Goal: Task Accomplishment & Management: Complete application form

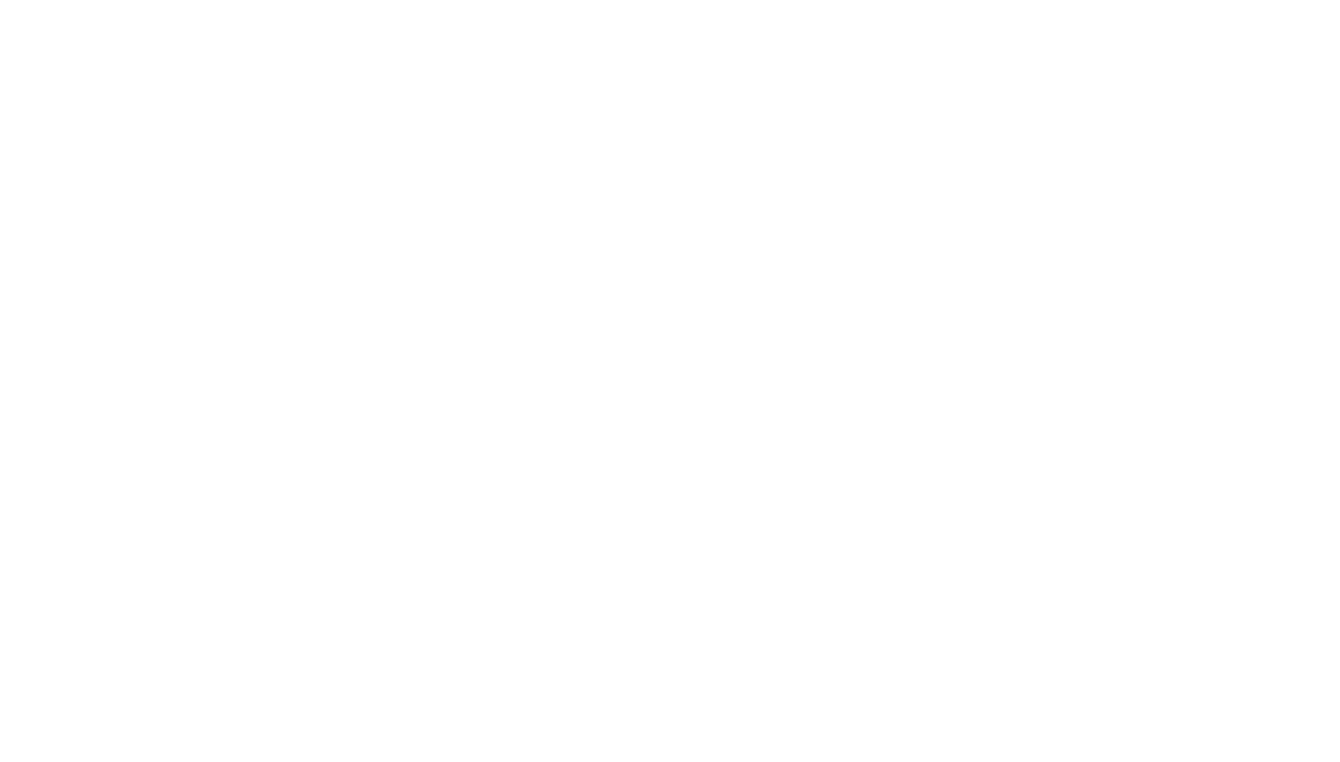
select select "bottom"
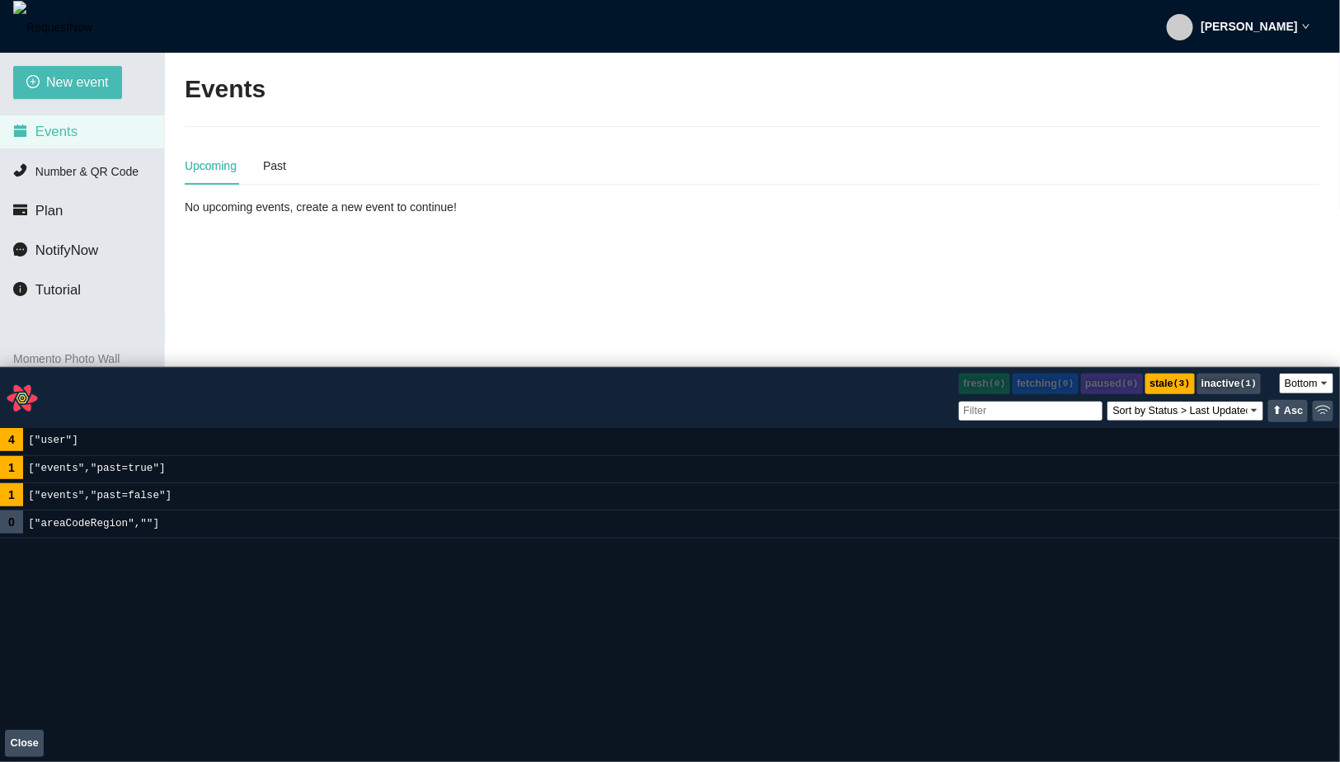
drag, startPoint x: 502, startPoint y: 638, endPoint x: 536, endPoint y: 365, distance: 275.0
click at [536, 365] on div "React Query Devtools Panel" at bounding box center [670, 365] width 1340 height 3
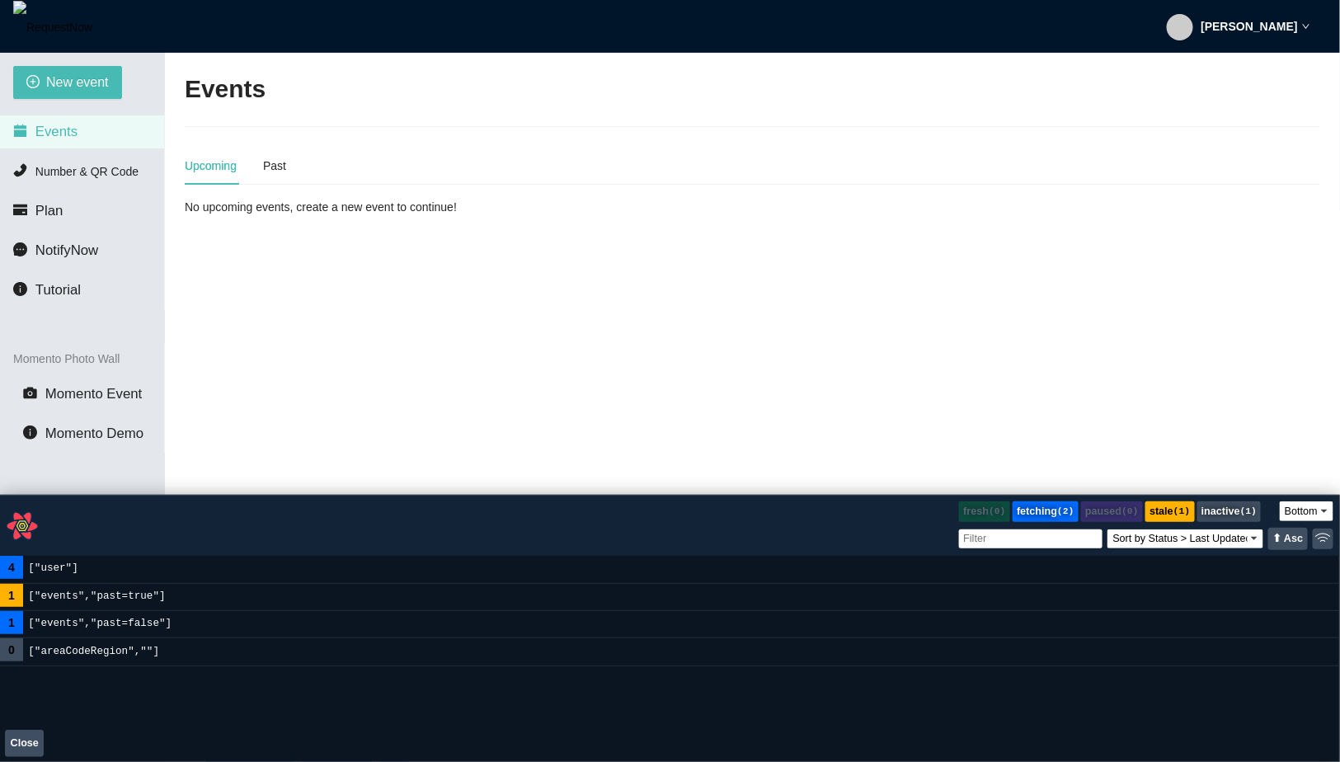
drag, startPoint x: 735, startPoint y: 364, endPoint x: 731, endPoint y: 477, distance: 112.2
click at [732, 492] on div "React Query Devtools Panel" at bounding box center [670, 493] width 1340 height 3
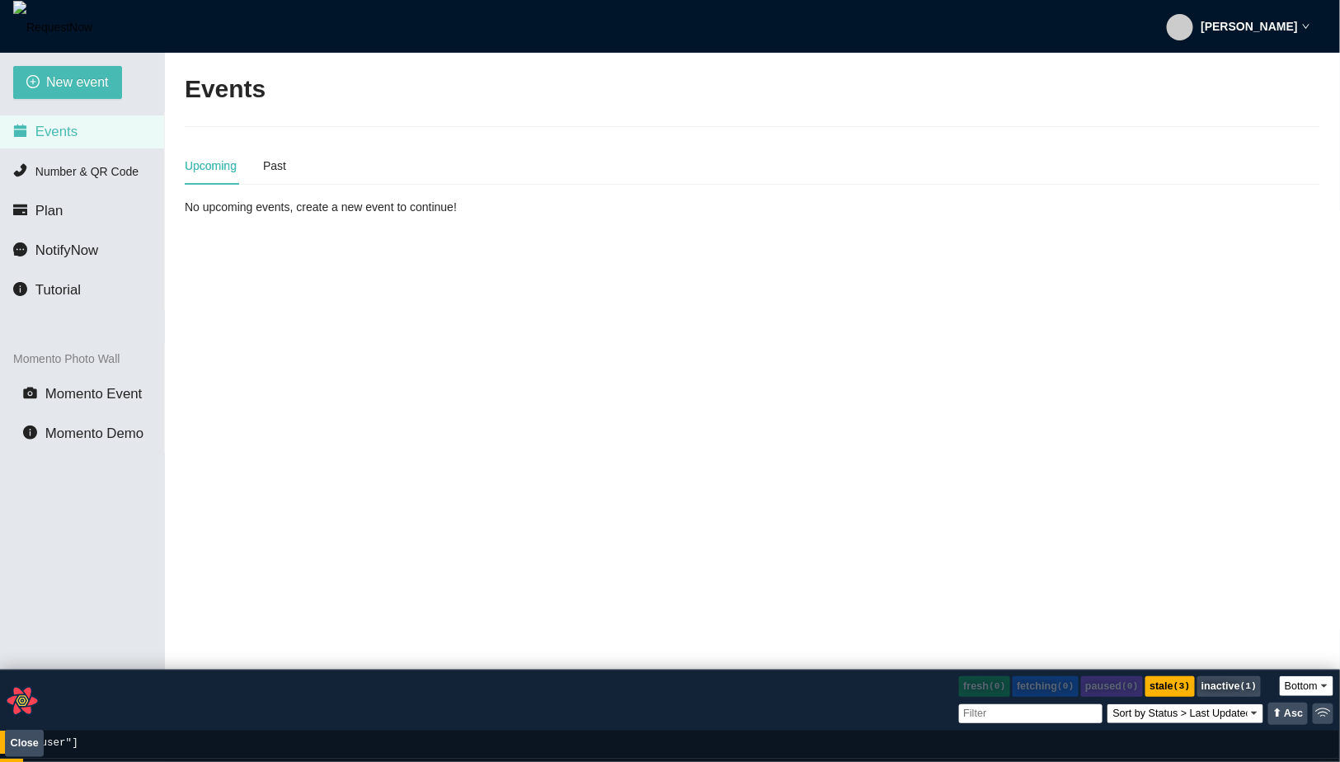
drag, startPoint x: 346, startPoint y: 491, endPoint x: 336, endPoint y: 679, distance: 187.5
click at [336, 670] on div "React Query Devtools Panel" at bounding box center [670, 668] width 1340 height 3
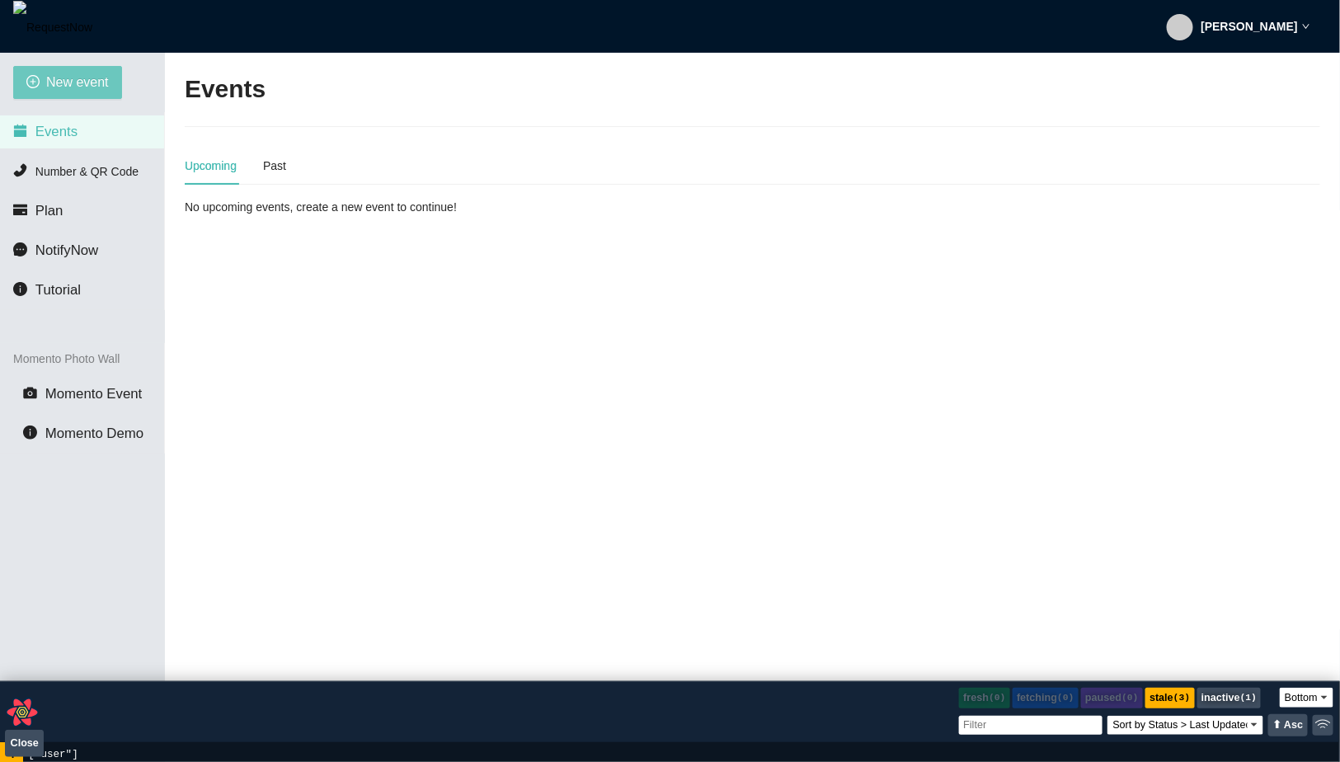
click at [67, 69] on button "New event" at bounding box center [67, 82] width 109 height 33
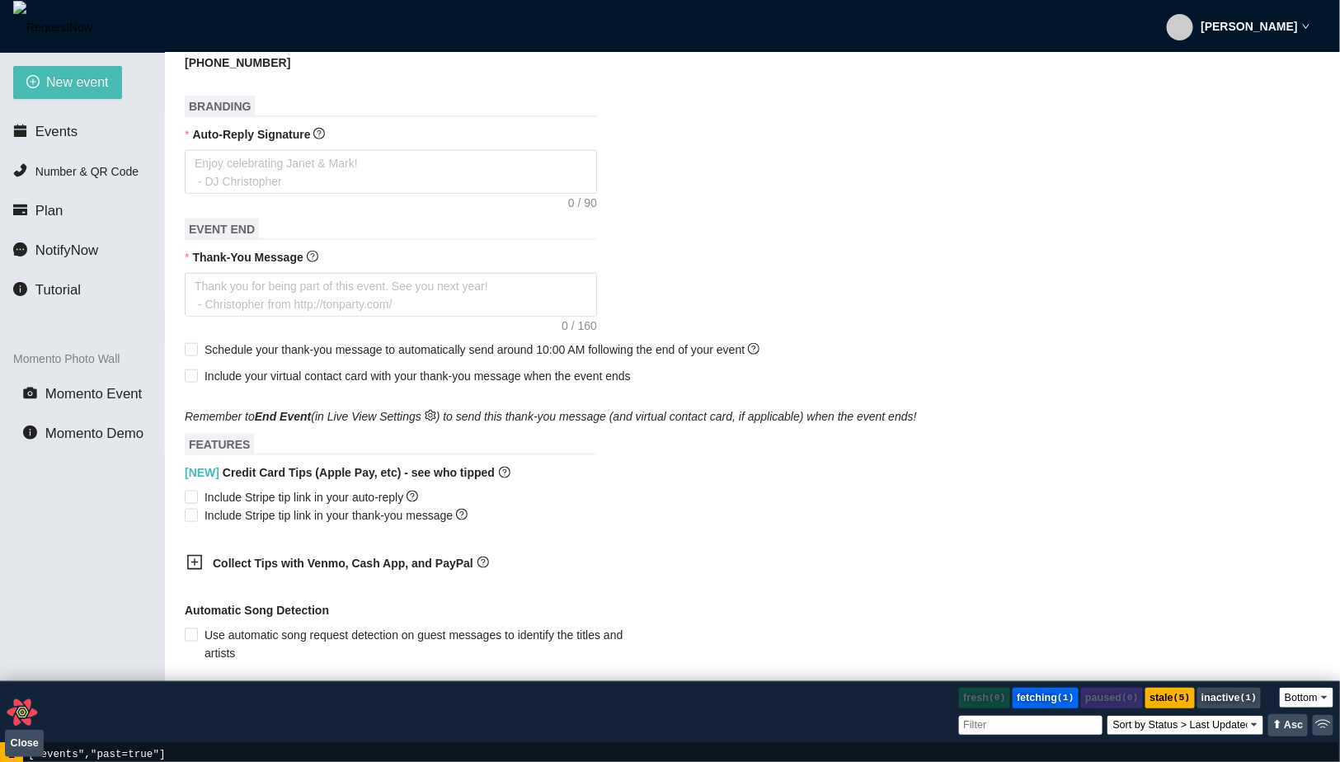
scroll to position [805, 0]
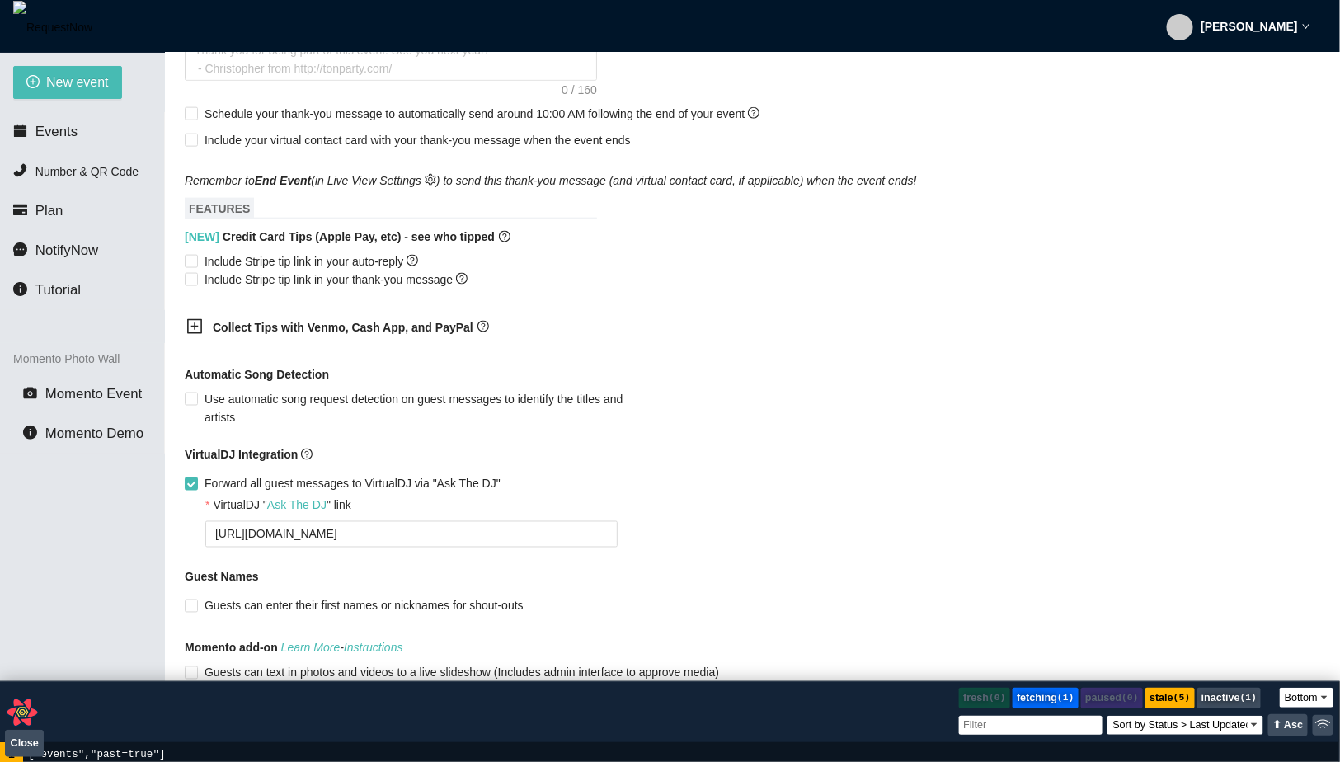
click at [294, 334] on b "Collect Tips with Venmo, Cash App, and PayPal" at bounding box center [343, 327] width 261 height 13
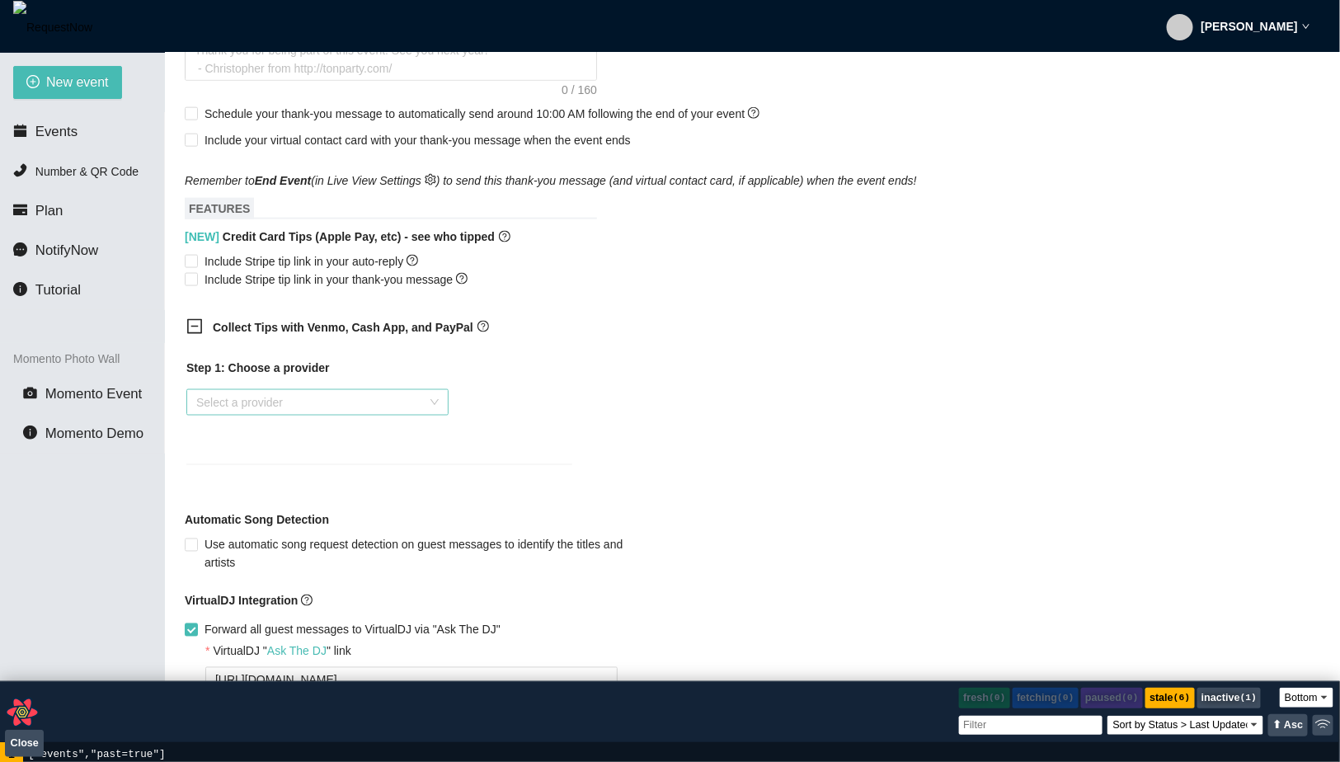
click at [284, 411] on input "search" at bounding box center [311, 402] width 231 height 25
click at [271, 482] on div "Venmo" at bounding box center [316, 478] width 242 height 18
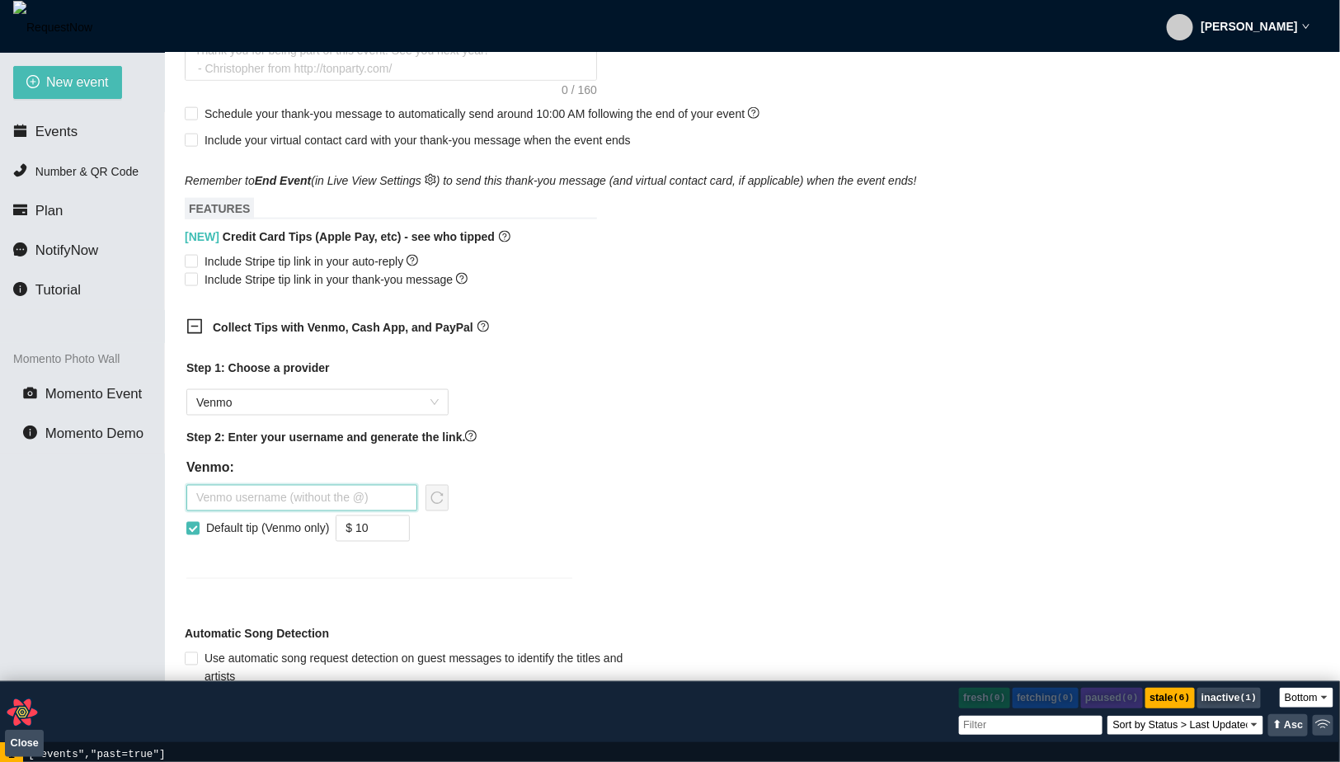
click at [289, 502] on input "text" at bounding box center [301, 498] width 231 height 26
type input "a"
type input "mauerbac"
click at [420, 511] on div "mauerbac" at bounding box center [317, 498] width 262 height 26
click at [431, 504] on icon "reload" at bounding box center [437, 497] width 12 height 12
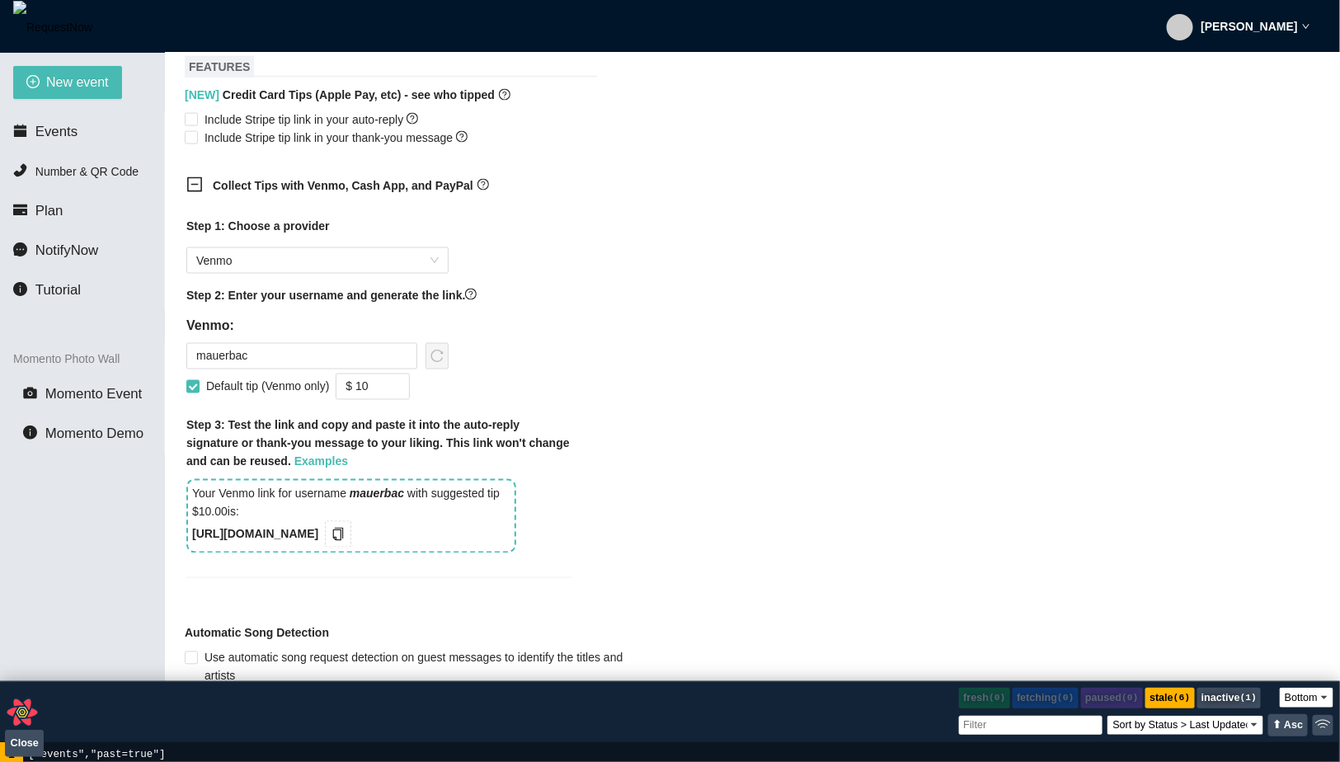
scroll to position [948, 0]
click at [345, 539] on icon "copy" at bounding box center [337, 532] width 13 height 13
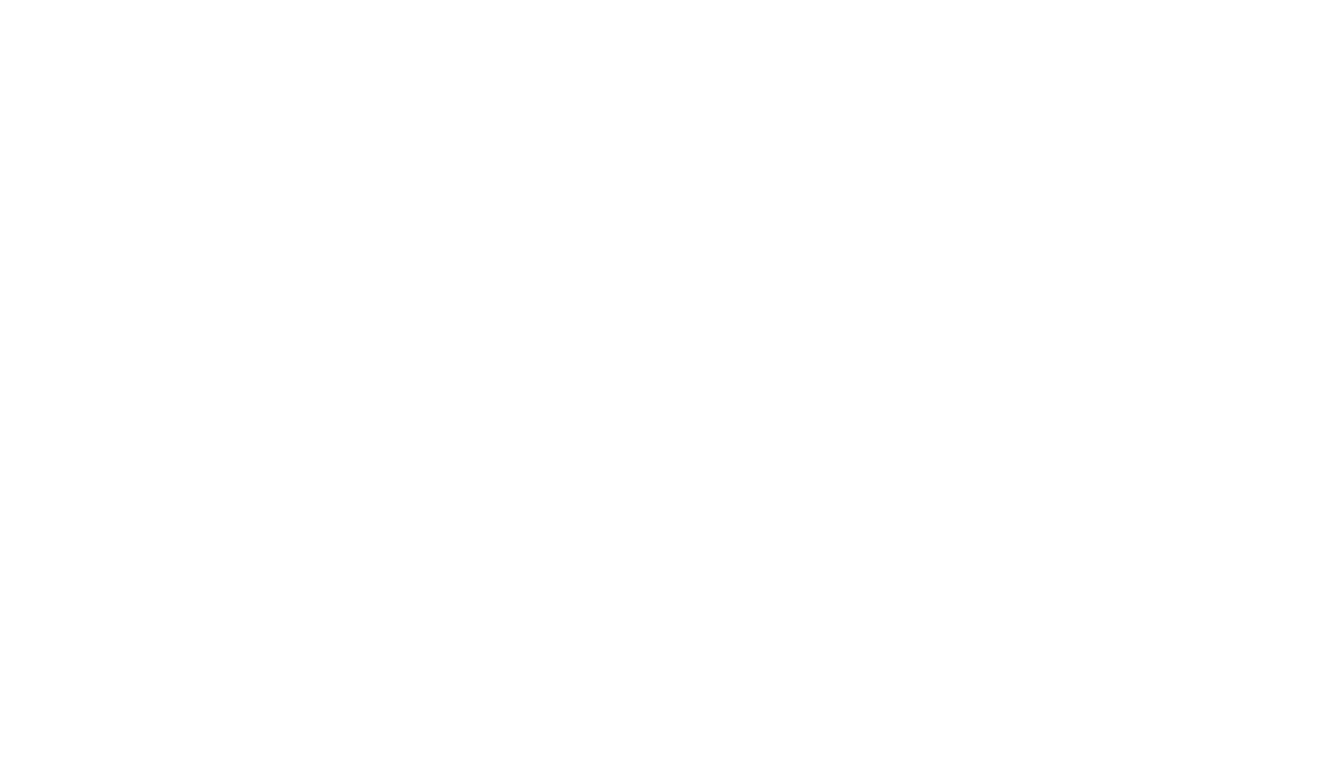
select select "bottom"
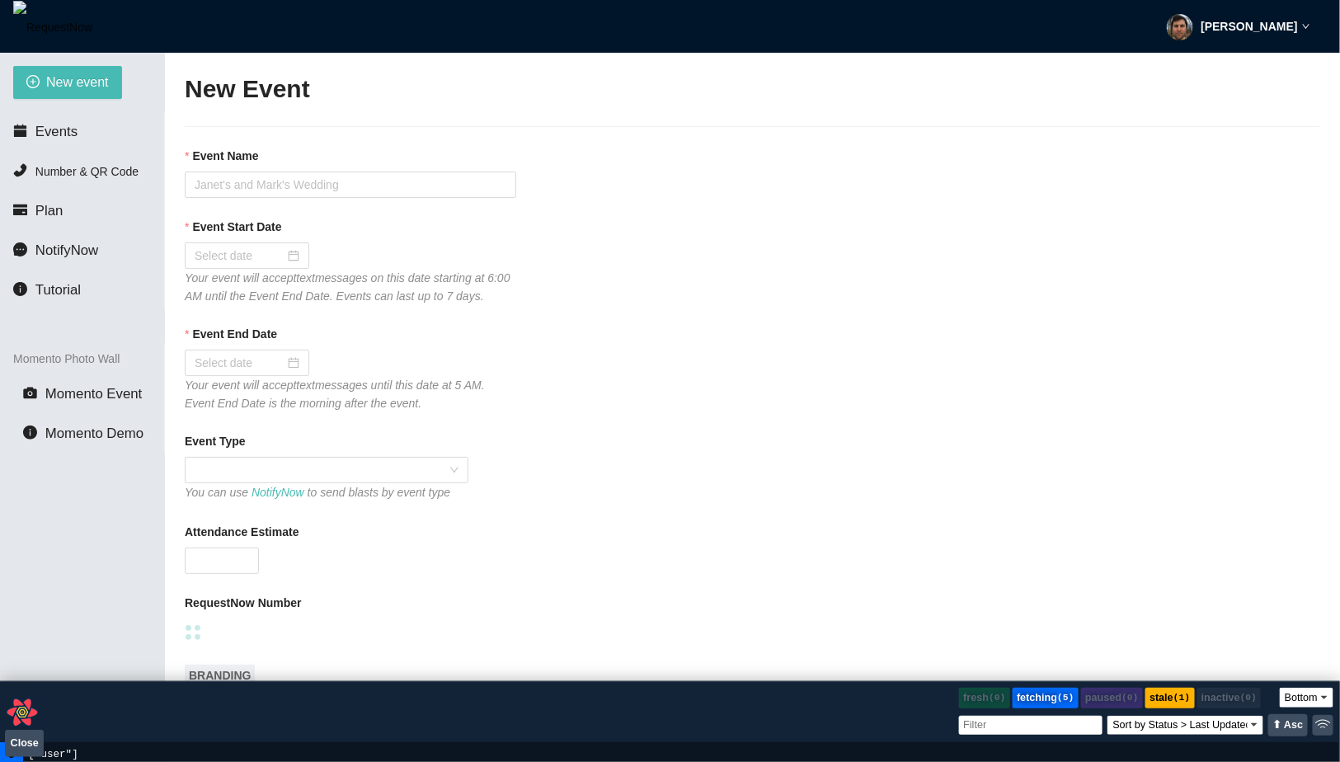
type textarea "[URL][DOMAIN_NAME]"
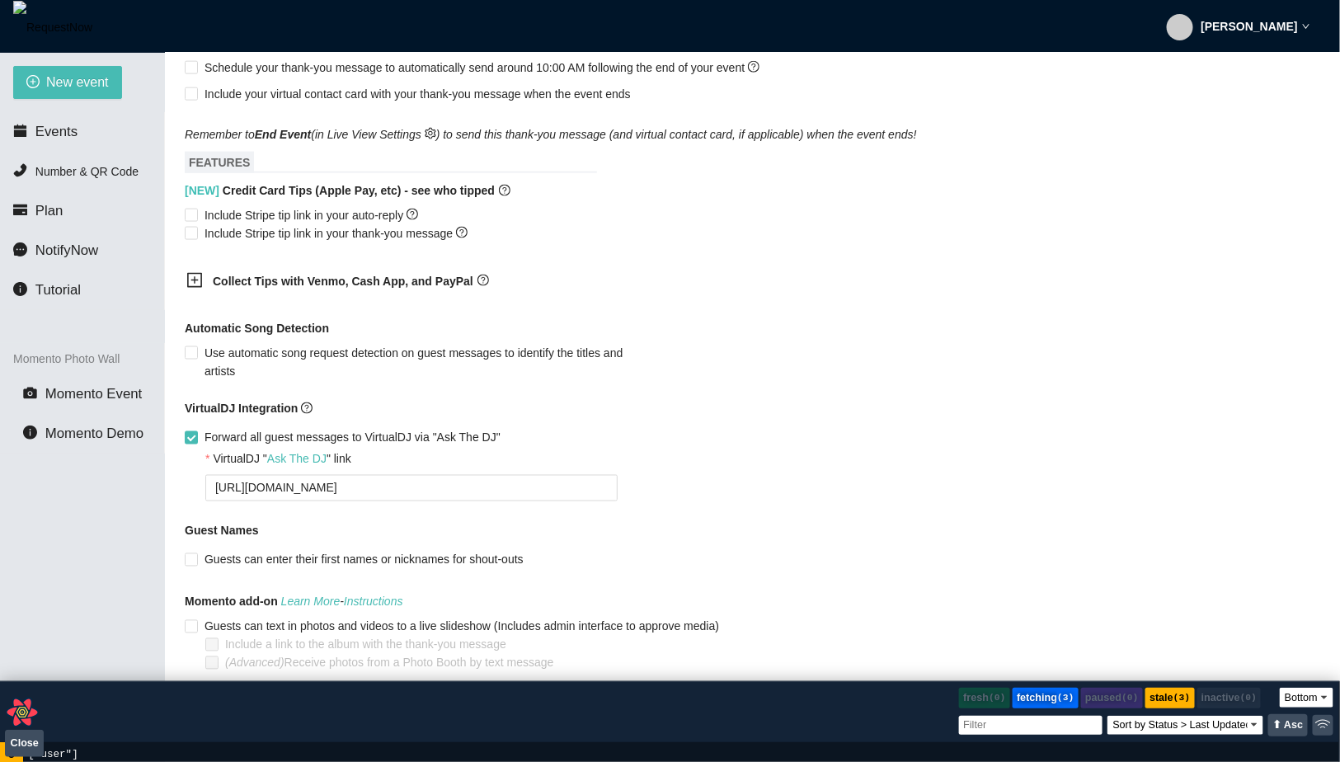
scroll to position [104, 0]
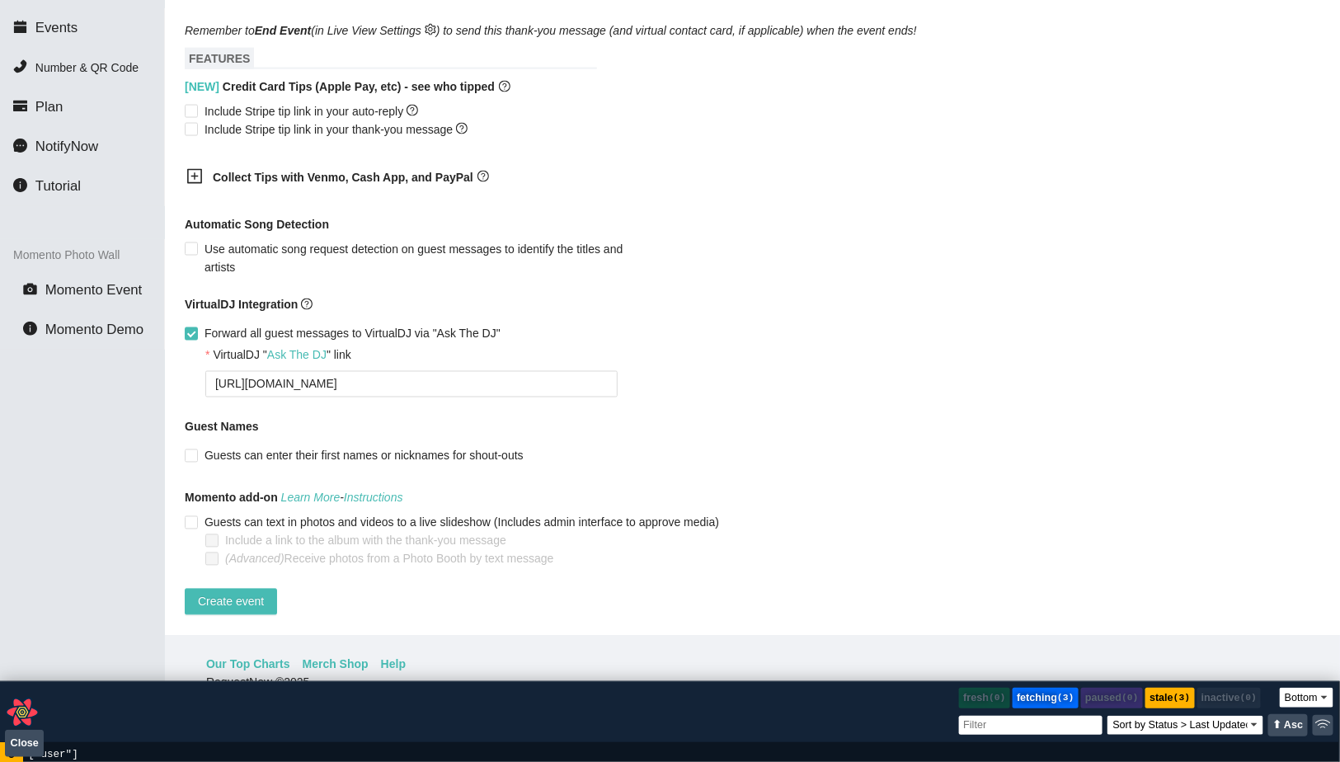
click at [272, 171] on b "Collect Tips with Venmo, Cash App, and PayPal" at bounding box center [343, 177] width 261 height 13
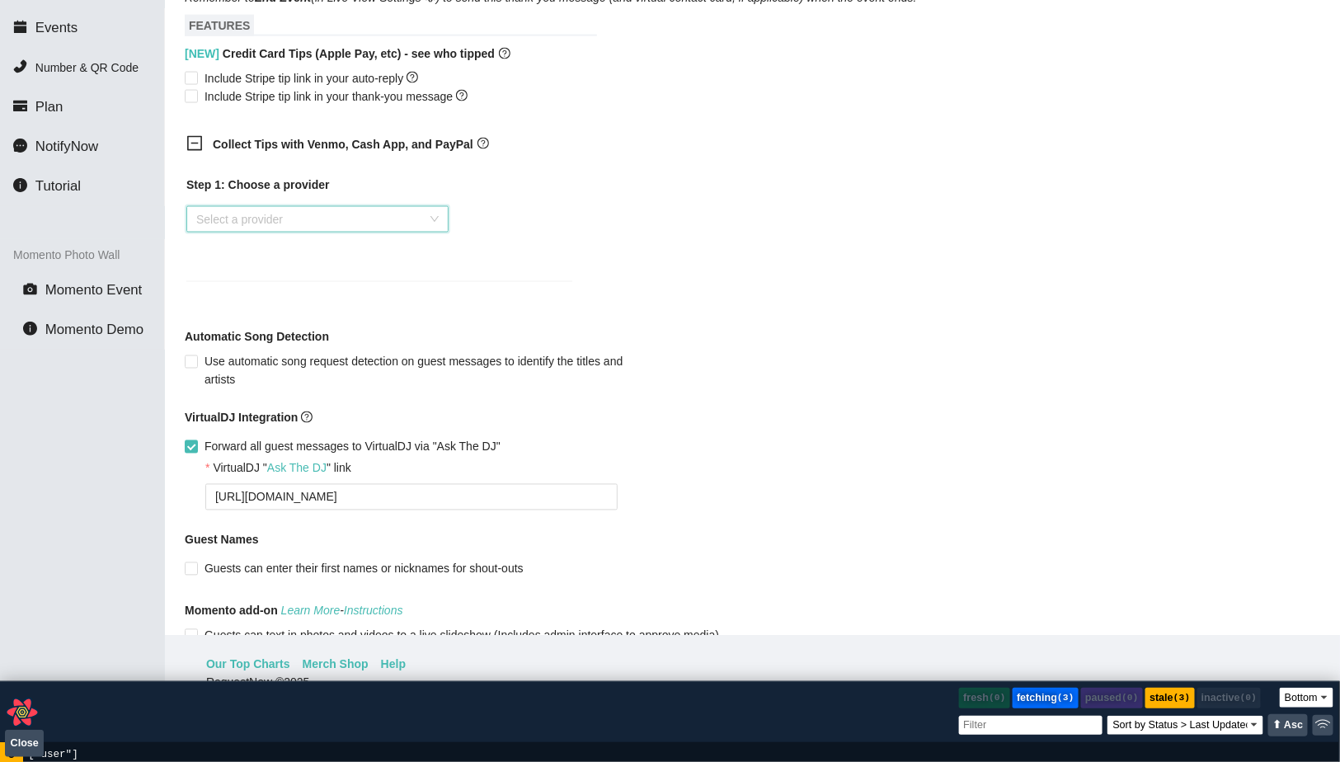
click at [272, 230] on input "search" at bounding box center [311, 219] width 231 height 25
click at [262, 305] on div "Venmo" at bounding box center [317, 296] width 262 height 26
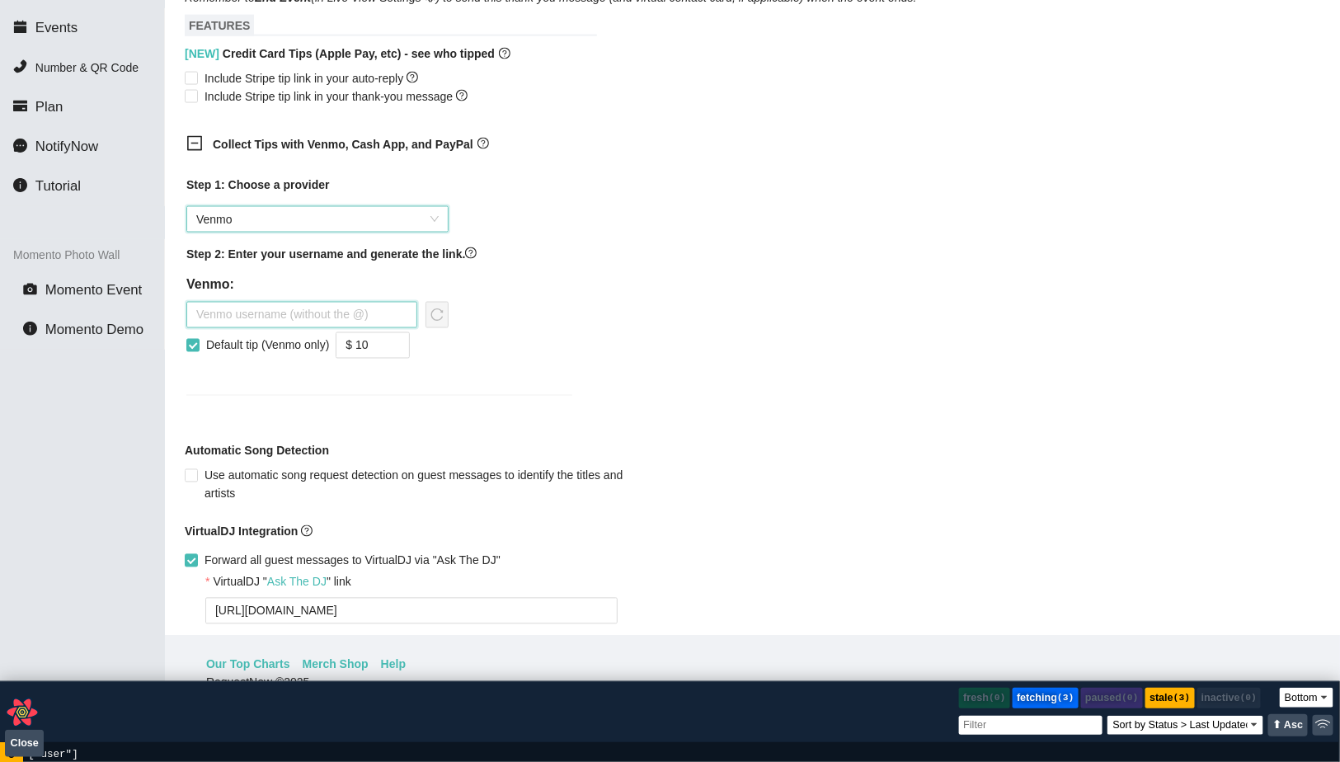
click at [265, 328] on input "text" at bounding box center [301, 315] width 231 height 26
type input "mauerbac"
click at [449, 331] on div "Step 1: Choose a provider Venmo Step 2: Enter your username and generate the li…" at bounding box center [379, 276] width 386 height 200
click at [440, 322] on icon "reload" at bounding box center [436, 314] width 13 height 13
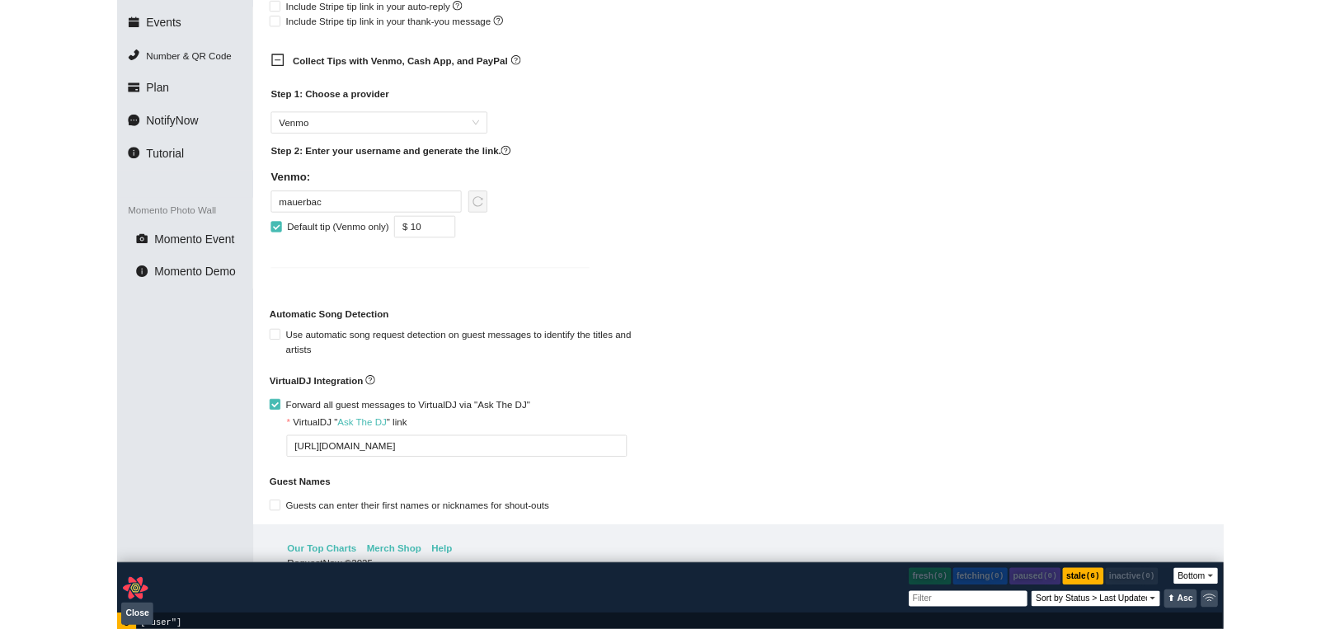
scroll to position [958, 0]
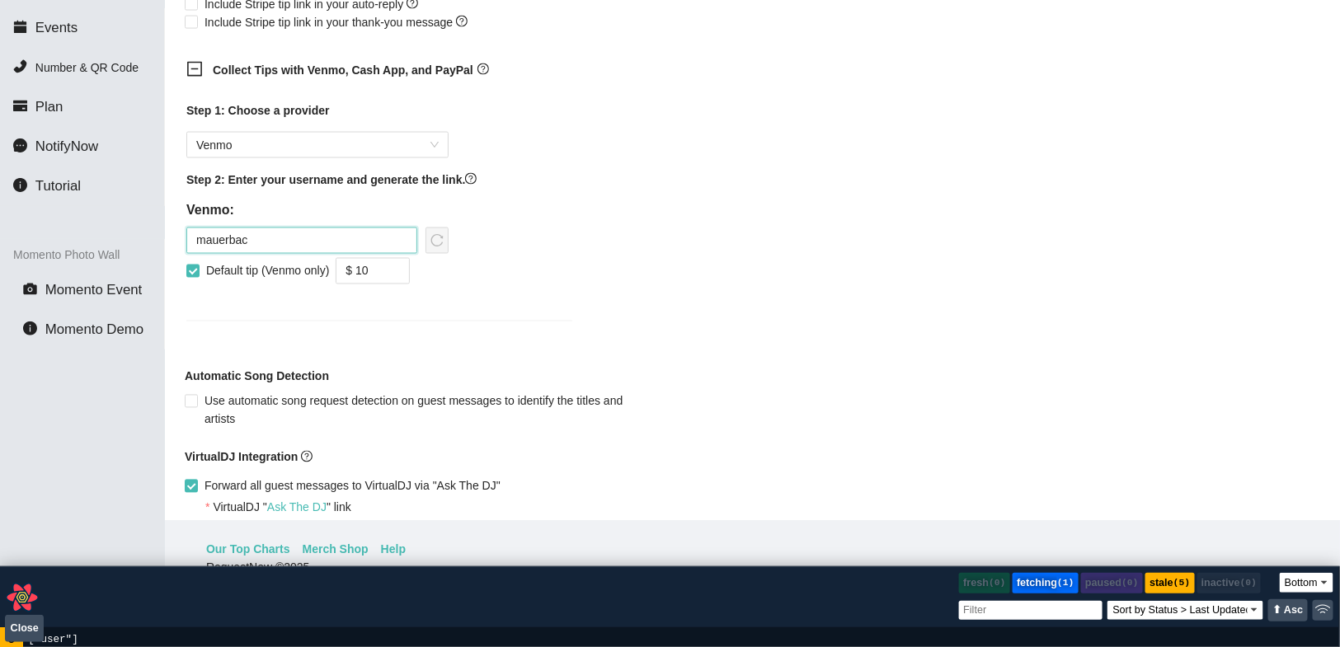
click at [321, 254] on input "mauerbac" at bounding box center [301, 241] width 231 height 26
type input "mauerbac"
click at [317, 157] on span "Venmo" at bounding box center [317, 145] width 242 height 25
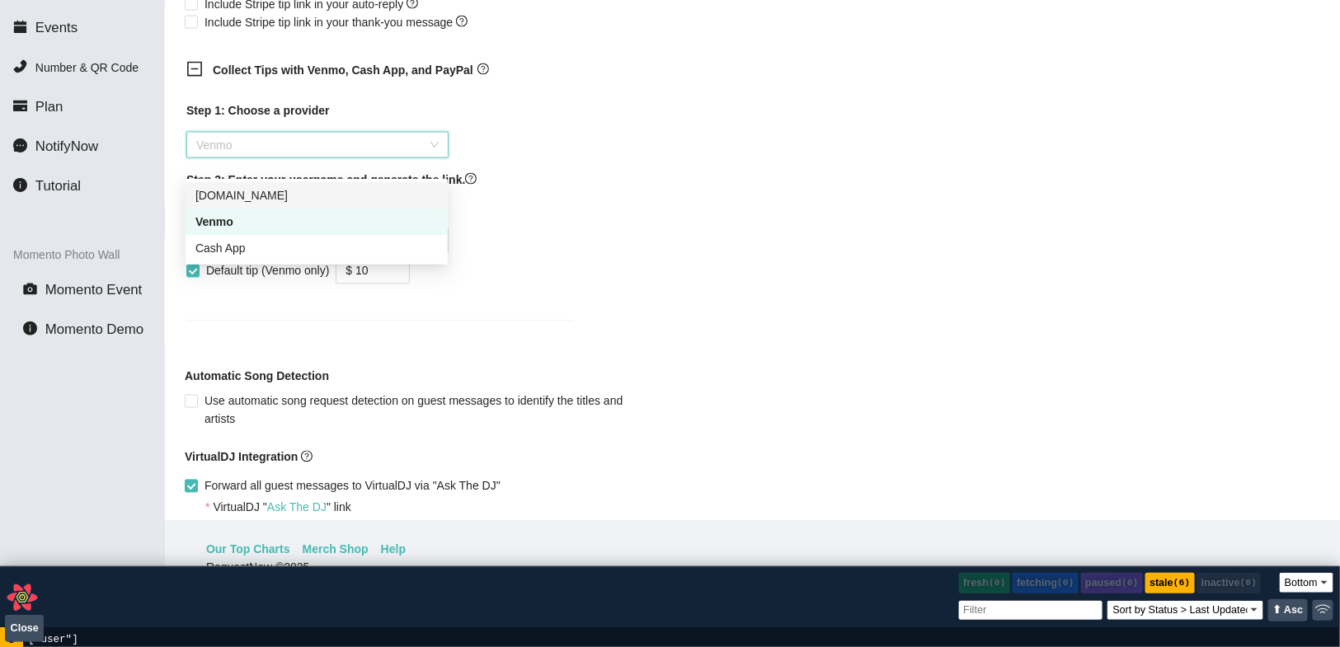
click at [311, 195] on div "[DOMAIN_NAME]" at bounding box center [316, 195] width 242 height 18
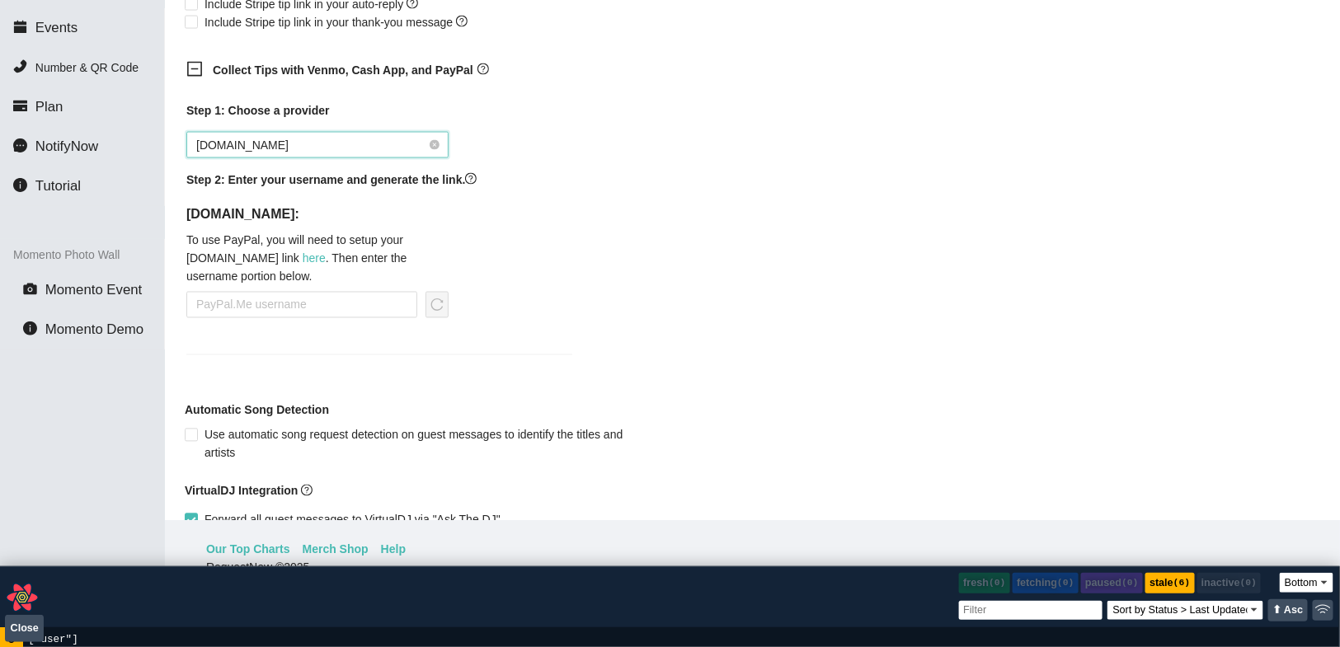
click at [311, 157] on span "[DOMAIN_NAME]" at bounding box center [317, 145] width 242 height 25
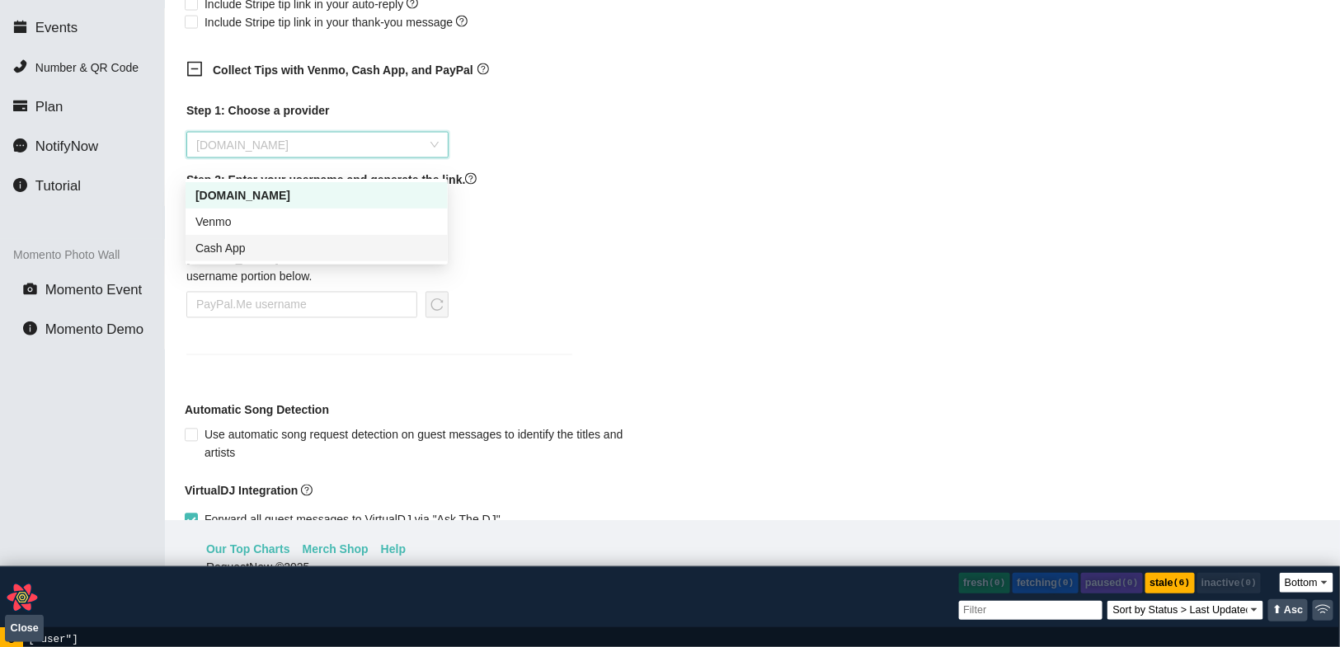
click at [296, 245] on div "Cash App" at bounding box center [316, 248] width 242 height 18
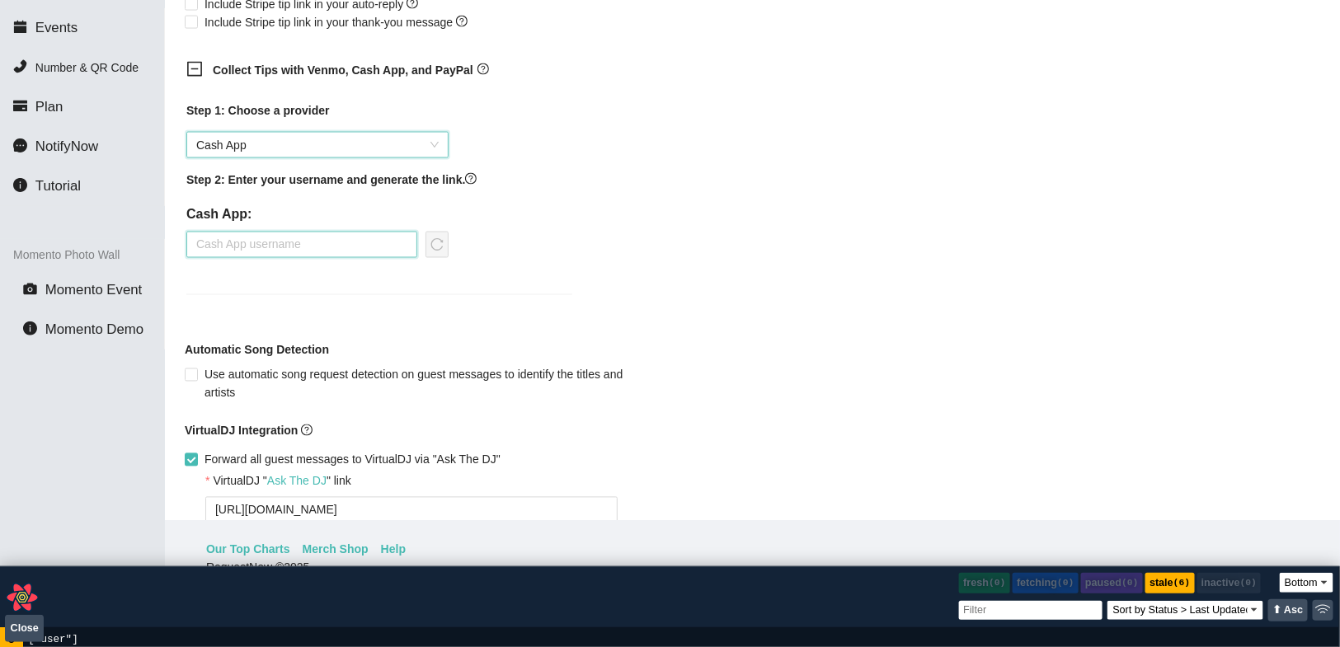
click at [282, 258] on input "text" at bounding box center [301, 245] width 231 height 26
click at [436, 251] on icon "reload" at bounding box center [436, 244] width 13 height 13
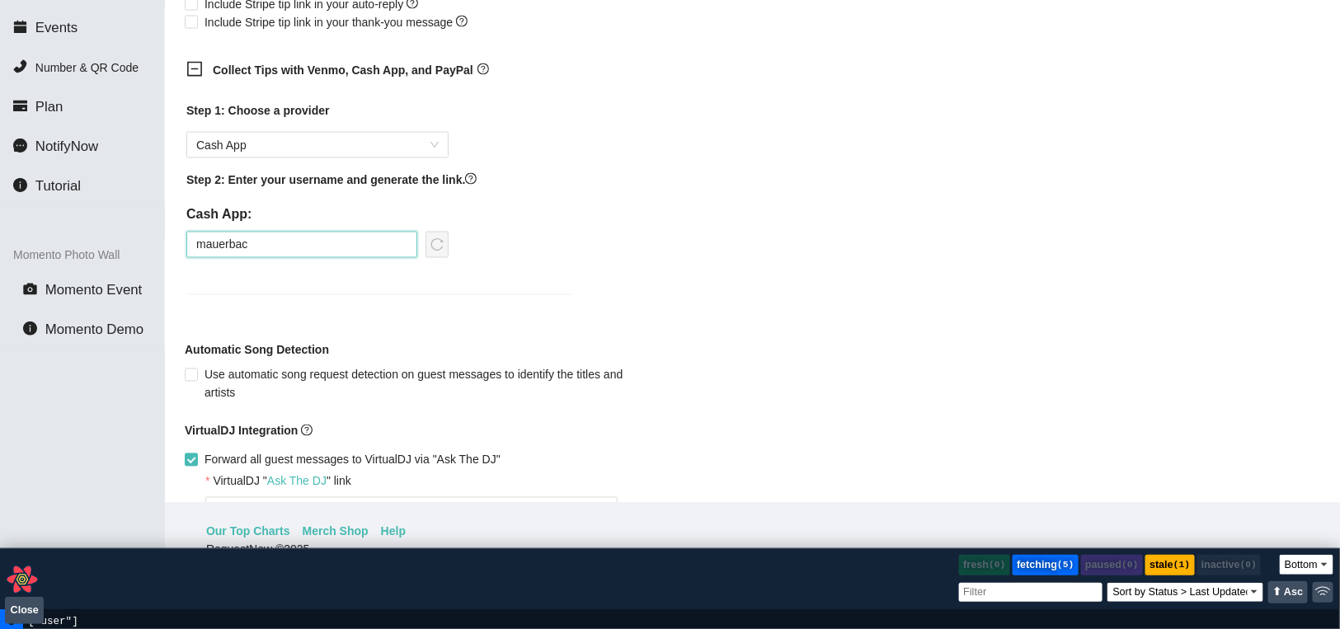
click at [351, 256] on input "mauerbac" at bounding box center [301, 245] width 231 height 26
type input "mauerbac1"
click at [431, 251] on icon "reload" at bounding box center [436, 244] width 13 height 13
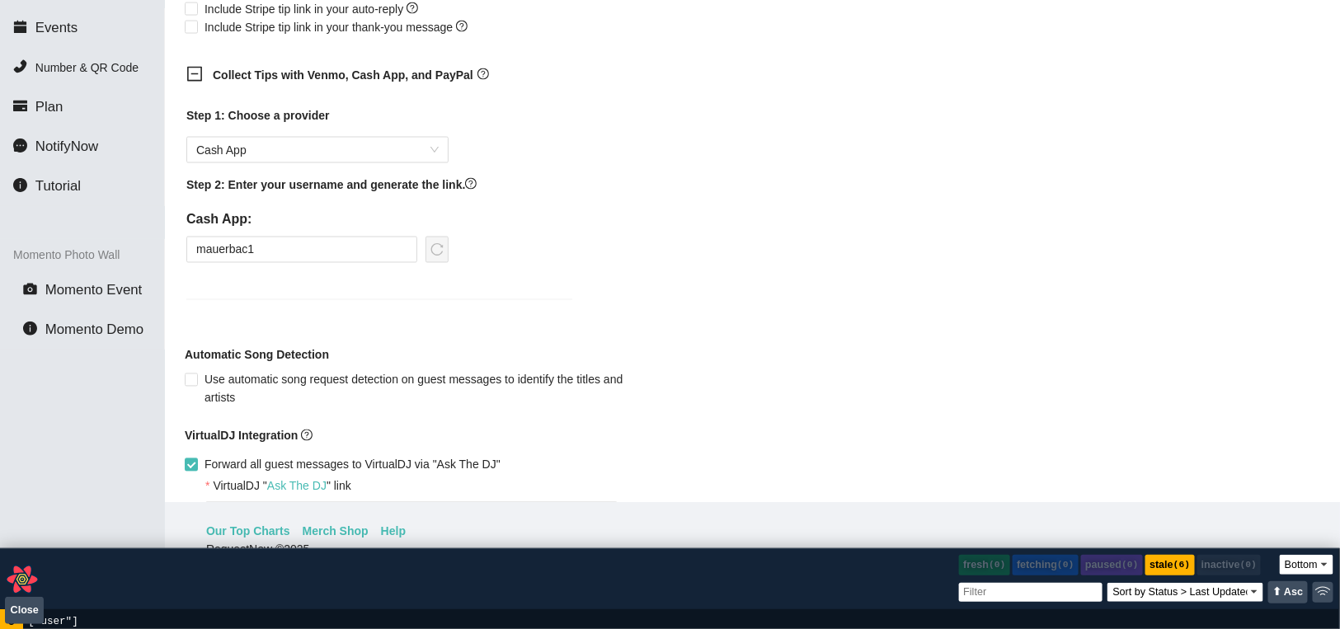
scroll to position [950, 0]
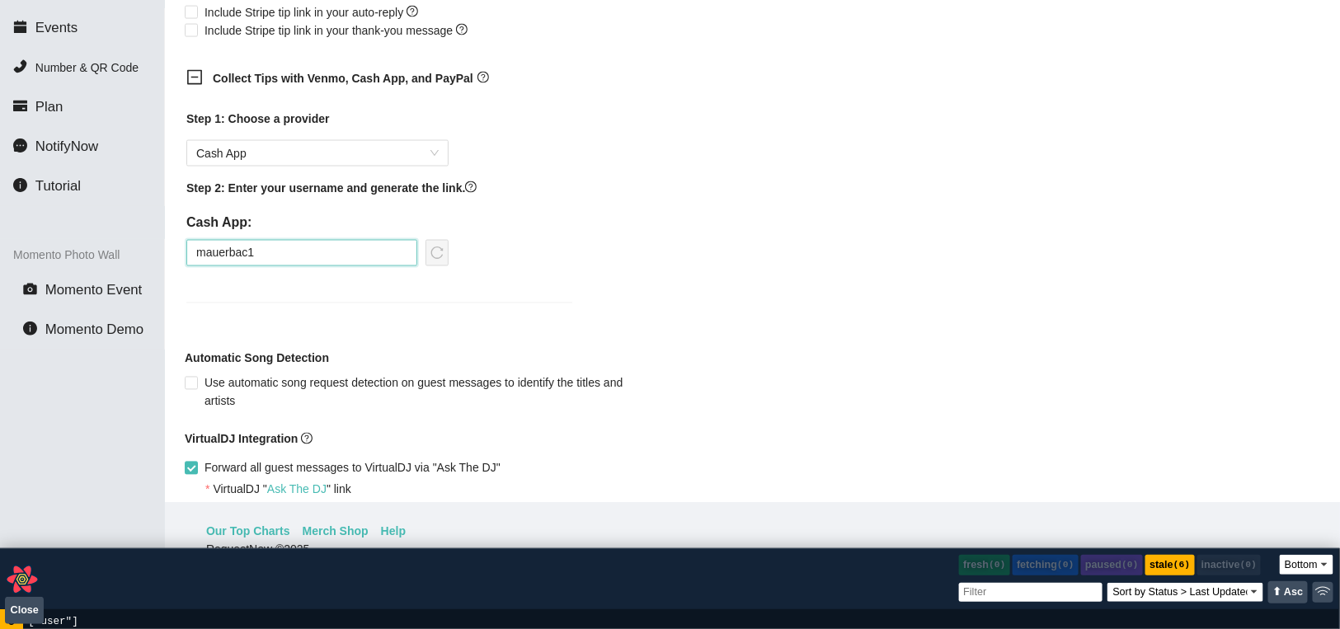
click at [366, 266] on input "mauerbac1" at bounding box center [301, 253] width 231 height 26
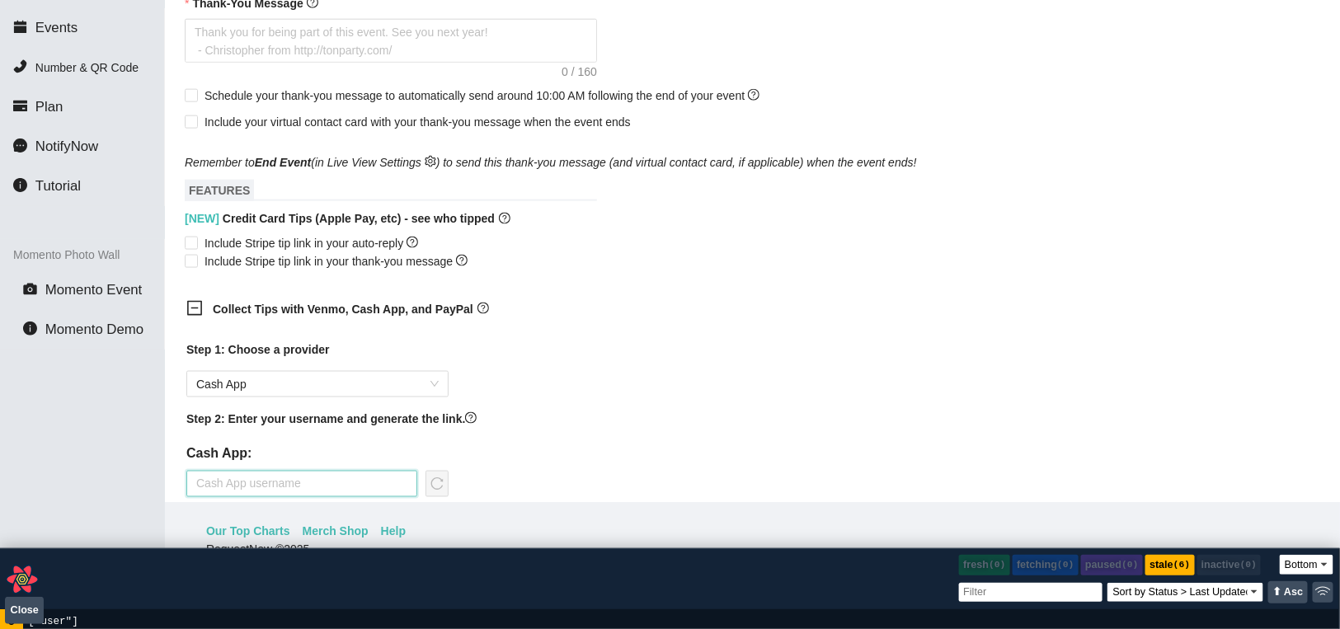
scroll to position [723, 0]
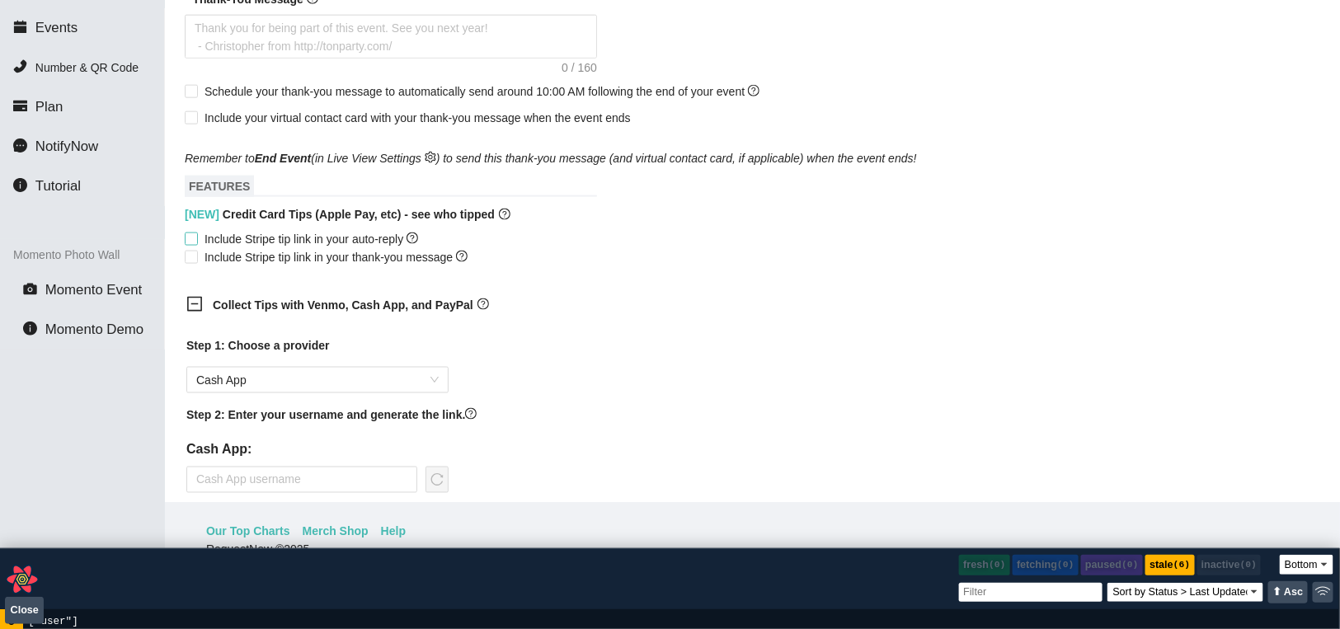
click at [234, 248] on span "Include Stripe tip link in your auto-reply" at bounding box center [311, 239] width 227 height 18
click at [196, 244] on input "Include Stripe tip link in your auto-reply" at bounding box center [191, 239] width 12 height 12
click at [234, 248] on span "Include Stripe tip link in your auto-reply" at bounding box center [311, 239] width 227 height 18
click at [196, 244] on input "Include Stripe tip link in your auto-reply" at bounding box center [191, 239] width 12 height 12
checkbox input "false"
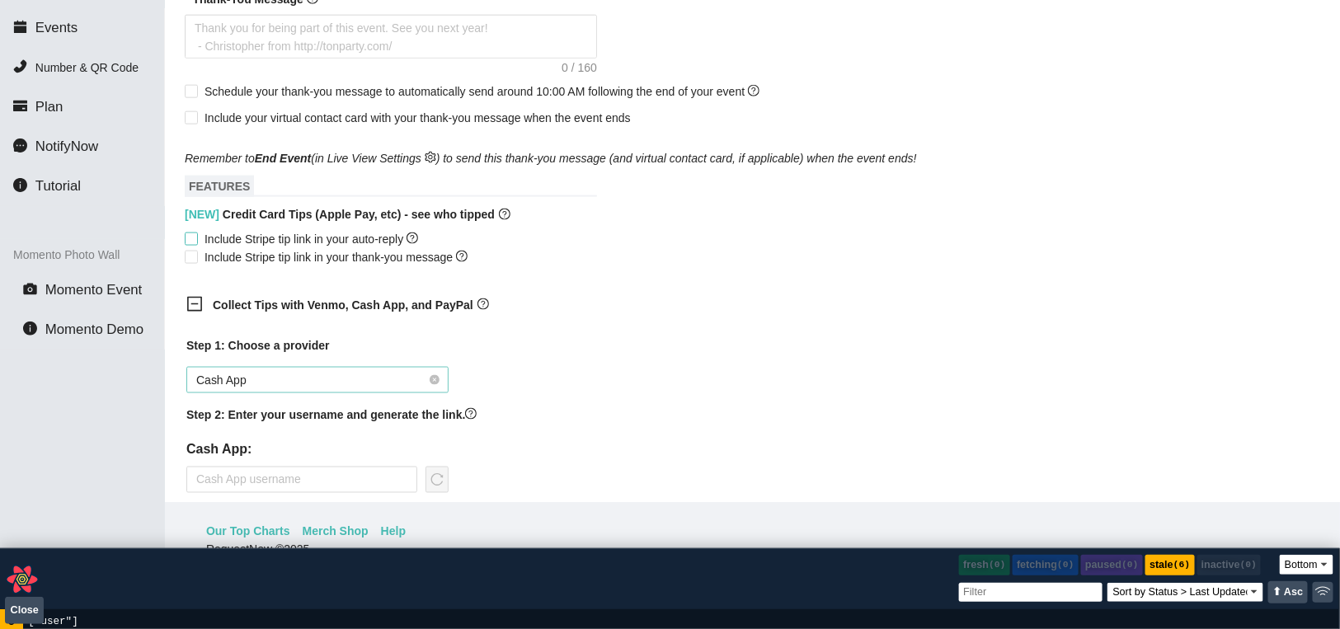
click at [251, 392] on span "Cash App" at bounding box center [317, 380] width 242 height 25
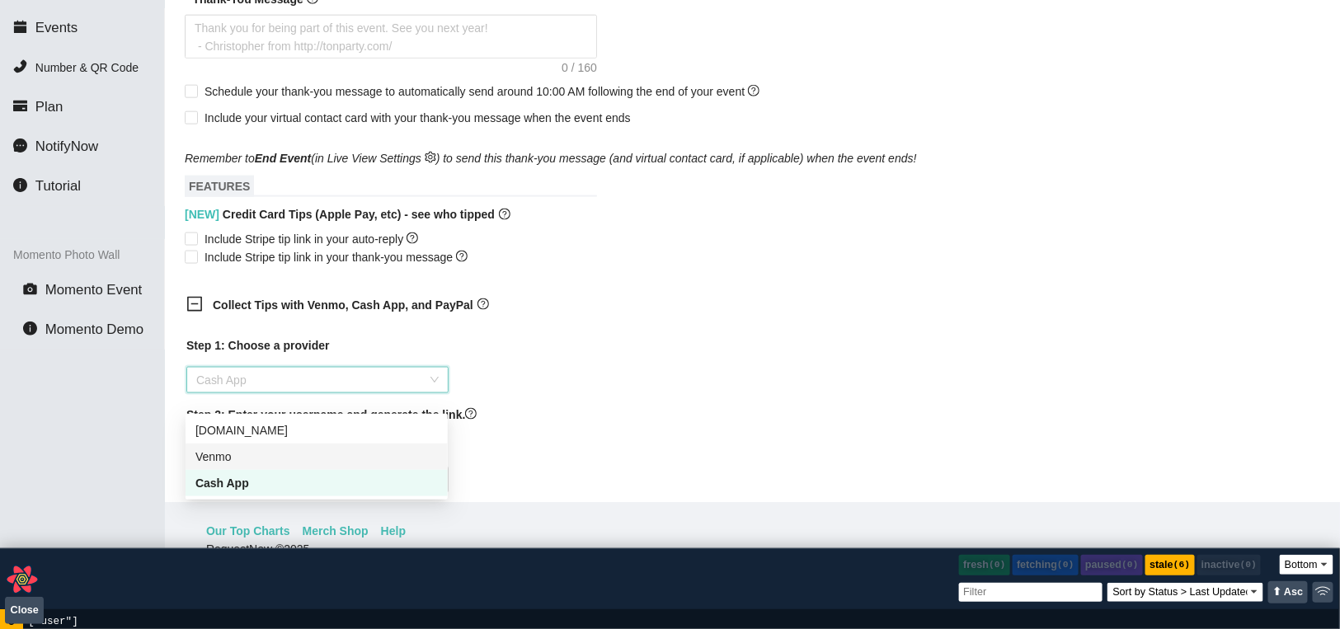
click at [253, 463] on div "Venmo" at bounding box center [316, 457] width 242 height 18
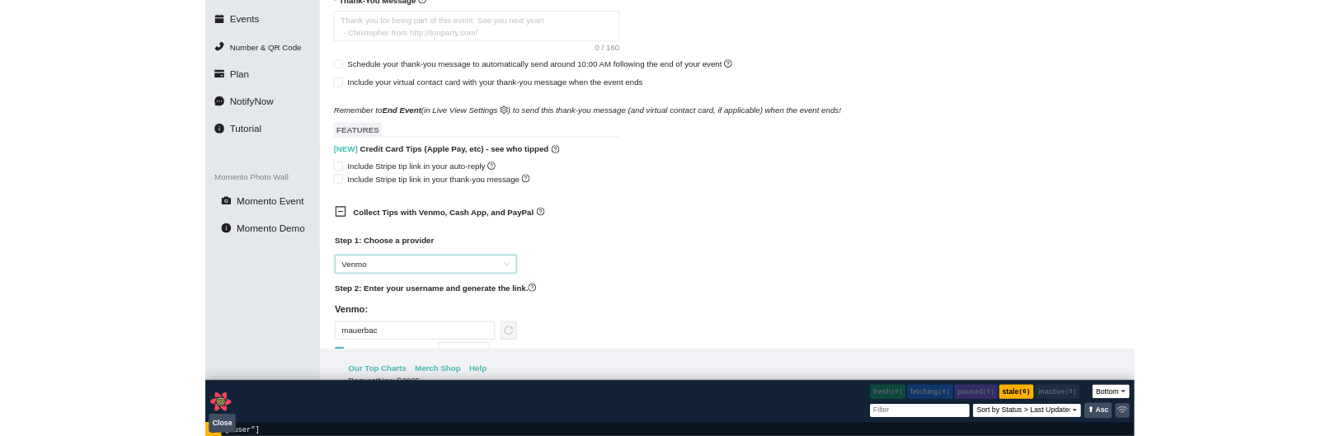
scroll to position [937, 0]
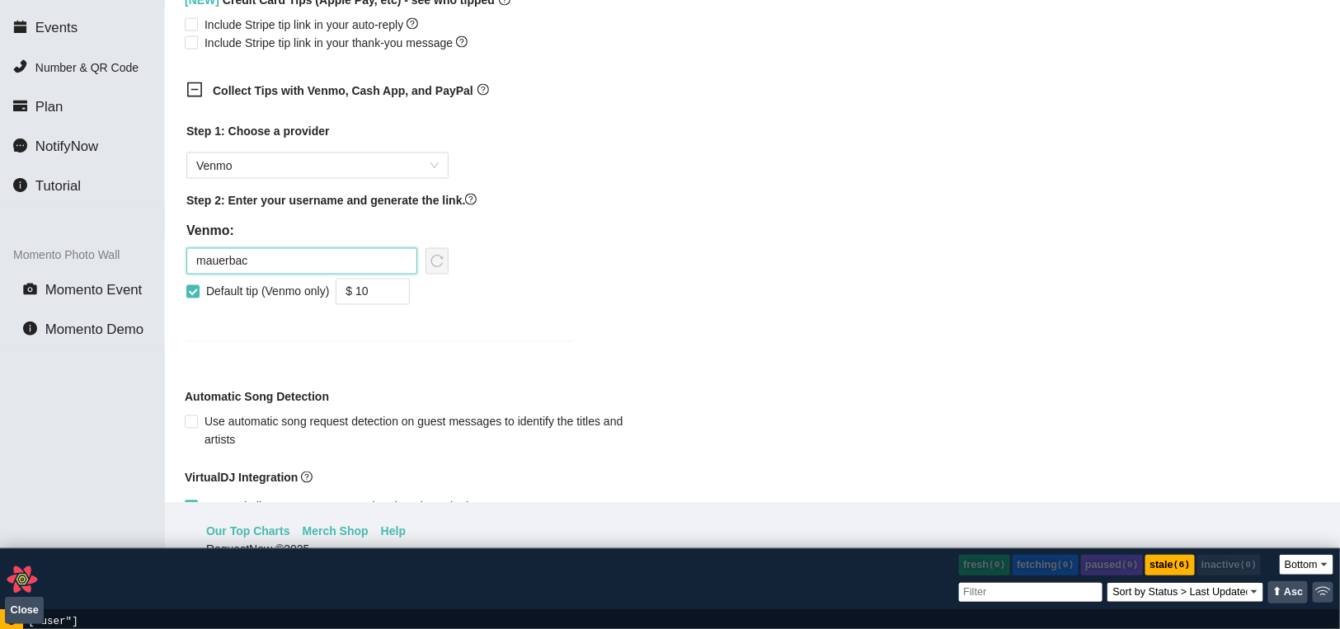
click at [288, 272] on input "mauerbac" at bounding box center [301, 261] width 231 height 26
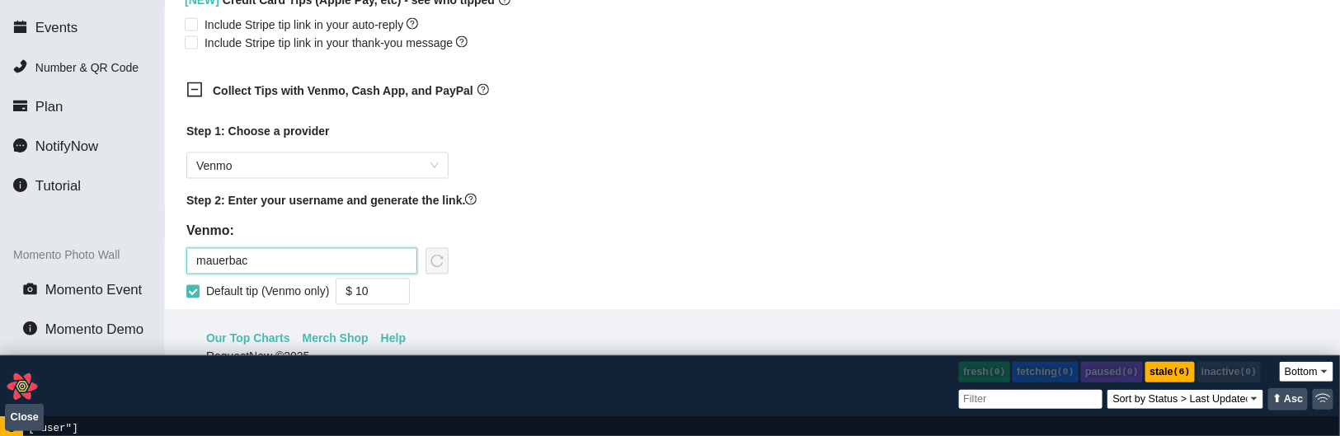
click at [351, 274] on input "mauerbac" at bounding box center [301, 261] width 231 height 26
click at [442, 268] on icon "reload" at bounding box center [436, 261] width 13 height 13
click at [302, 292] on div "mauerbac123 Default tip (Venmo only) $ 10" at bounding box center [317, 276] width 262 height 57
click at [310, 275] on input "mauerbac123" at bounding box center [301, 261] width 231 height 26
type input "mauerbac123fadf"
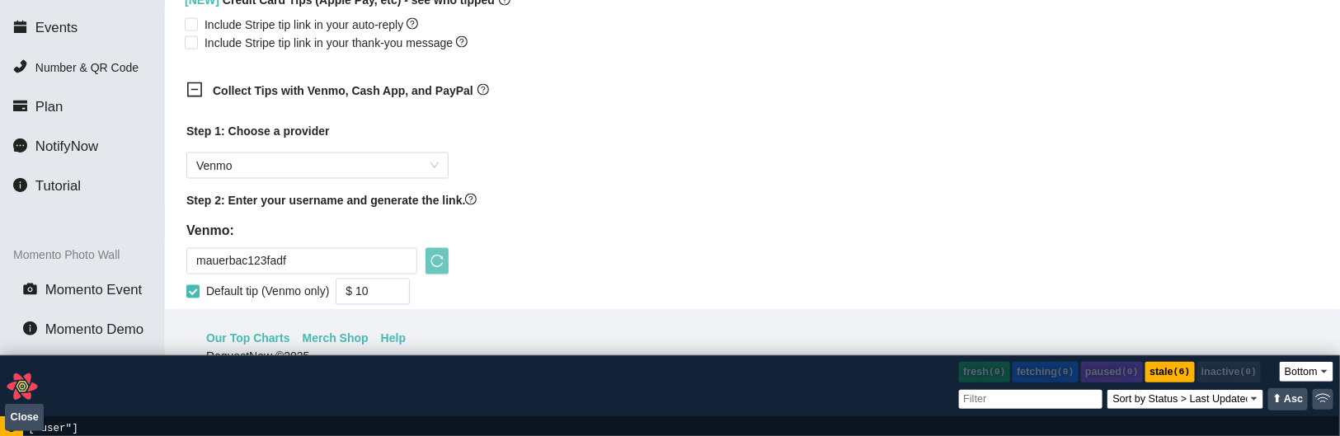
click at [457, 280] on div "Step 1: Choose a provider Venmo Step 2: Enter your username and generate the li…" at bounding box center [379, 222] width 386 height 200
click at [435, 268] on icon "reload" at bounding box center [436, 261] width 13 height 13
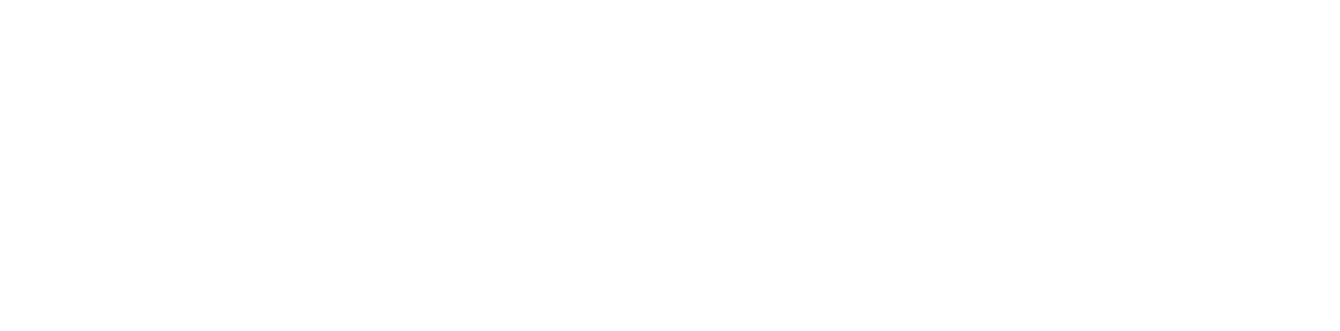
select select "bottom"
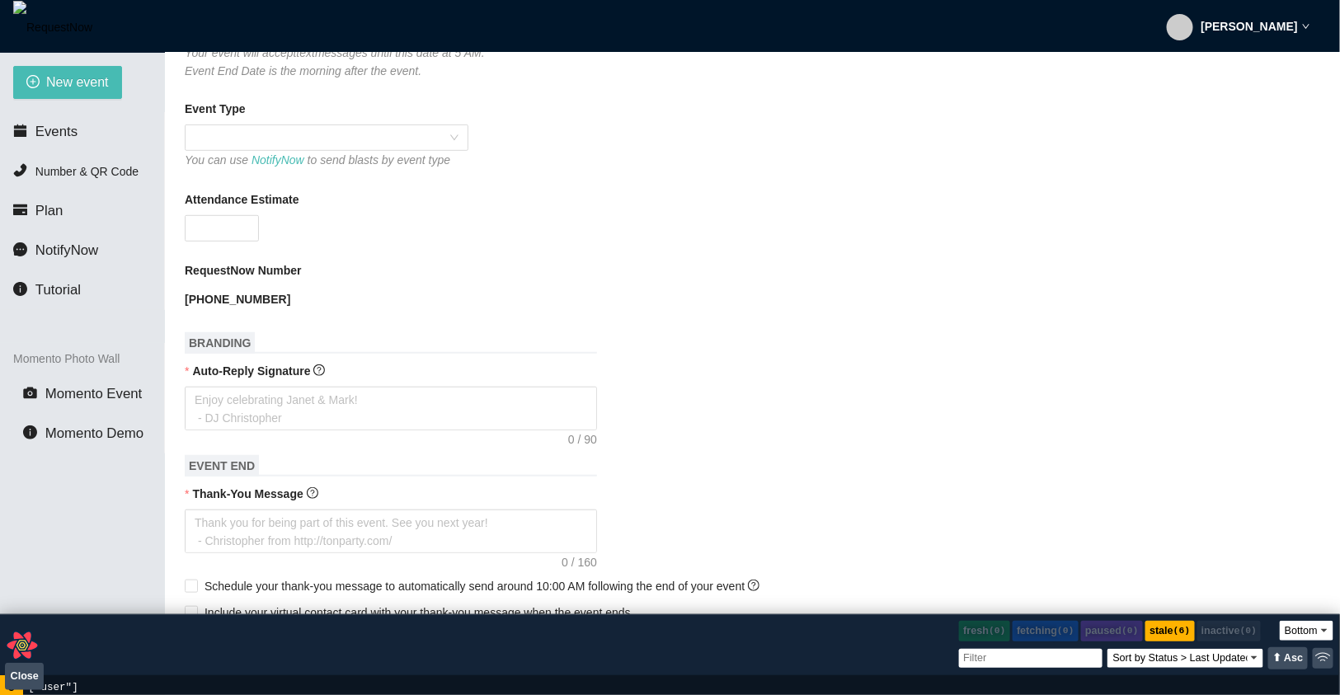
scroll to position [743, 0]
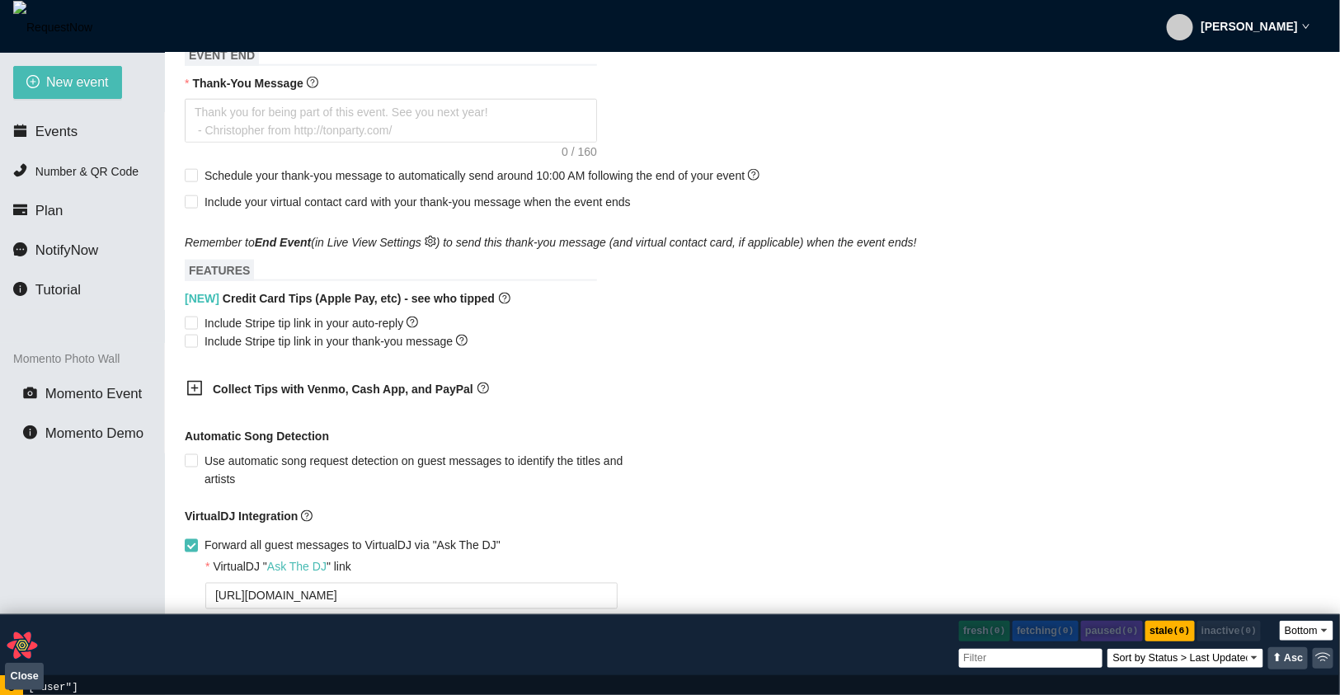
click at [242, 396] on b "Collect Tips with Venmo, Cash App, and PayPal" at bounding box center [343, 389] width 261 height 13
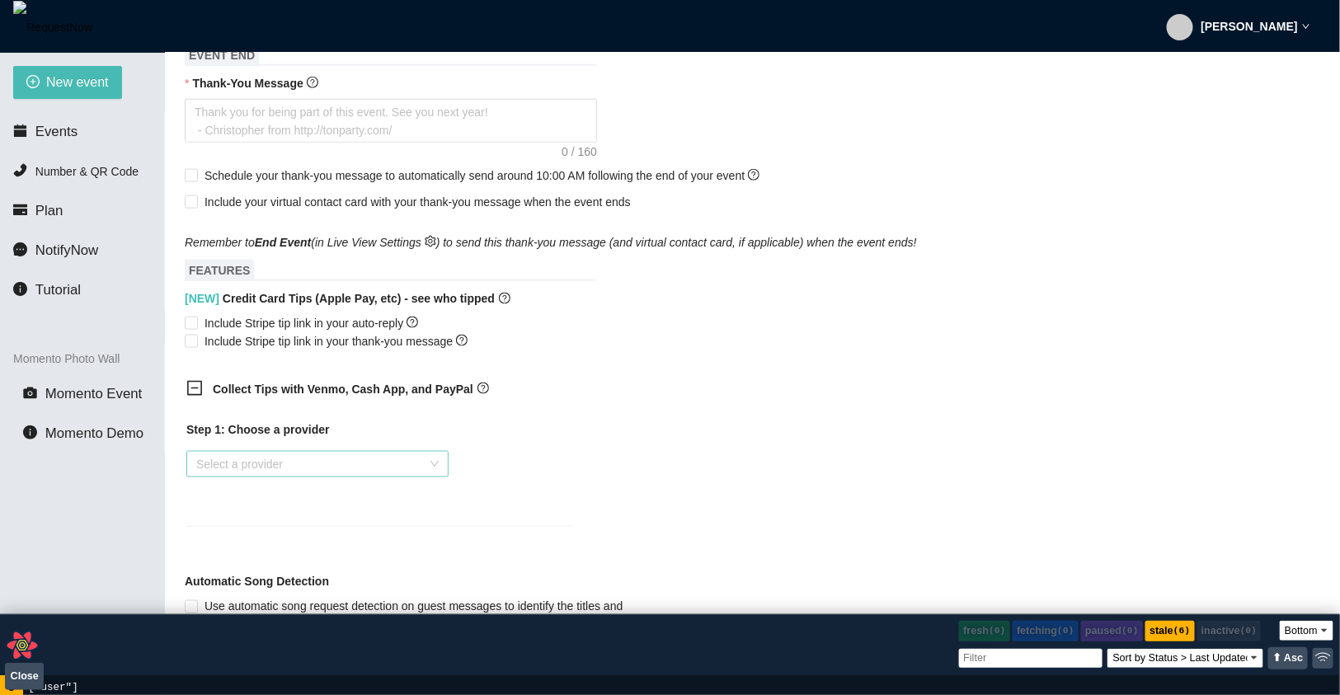
click at [243, 435] on input "search" at bounding box center [311, 464] width 231 height 25
click at [240, 435] on div "Venmo" at bounding box center [316, 541] width 242 height 18
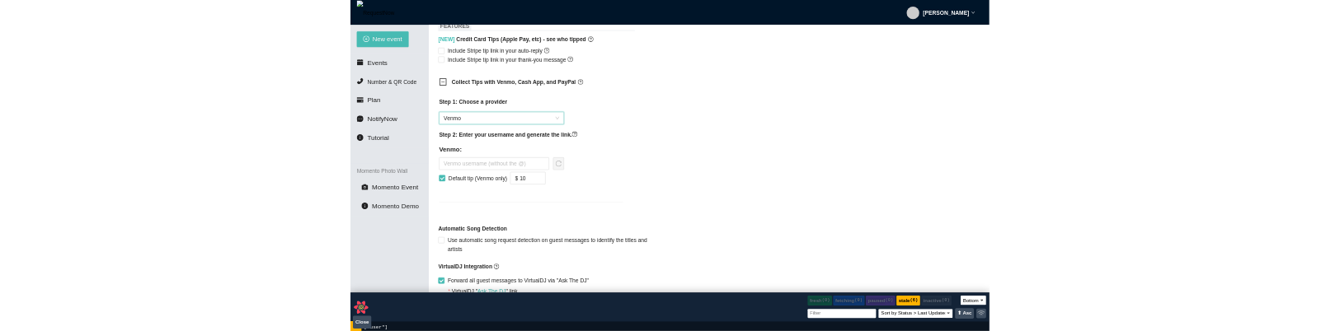
scroll to position [976, 0]
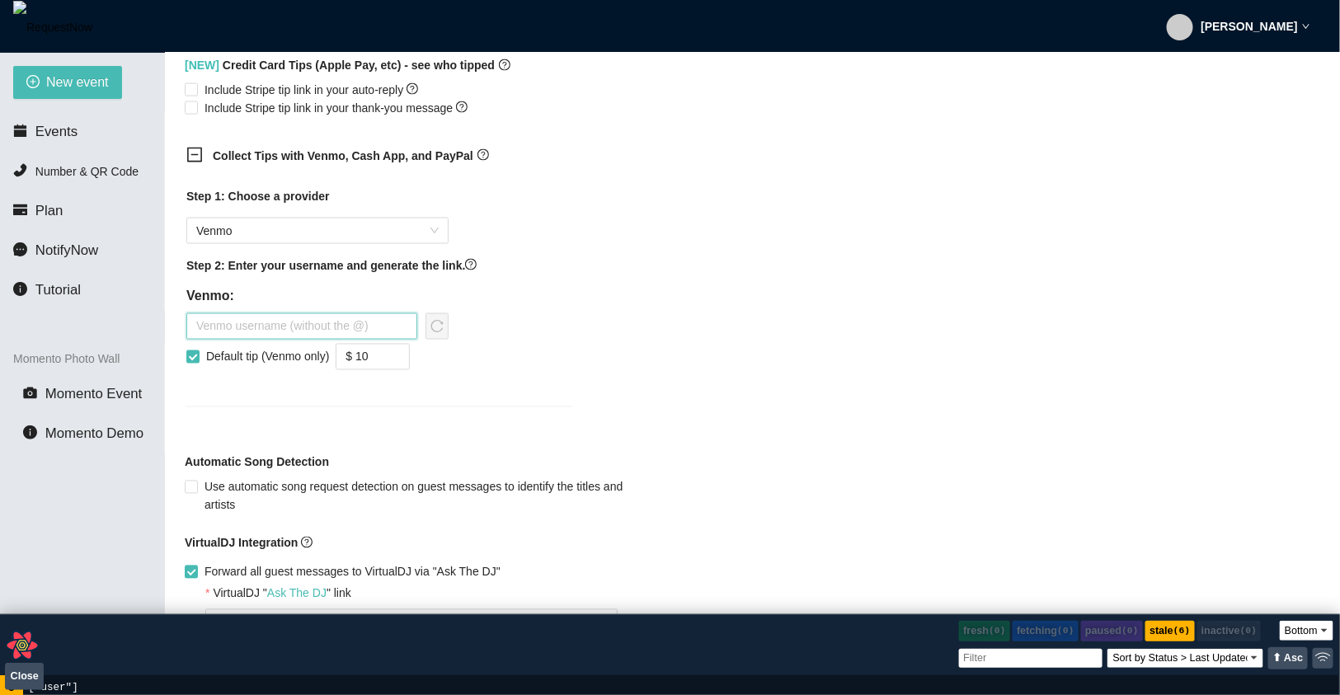
click at [296, 340] on input "text" at bounding box center [301, 326] width 231 height 26
type input "fadf"
click at [435, 333] on icon "reload" at bounding box center [436, 326] width 13 height 13
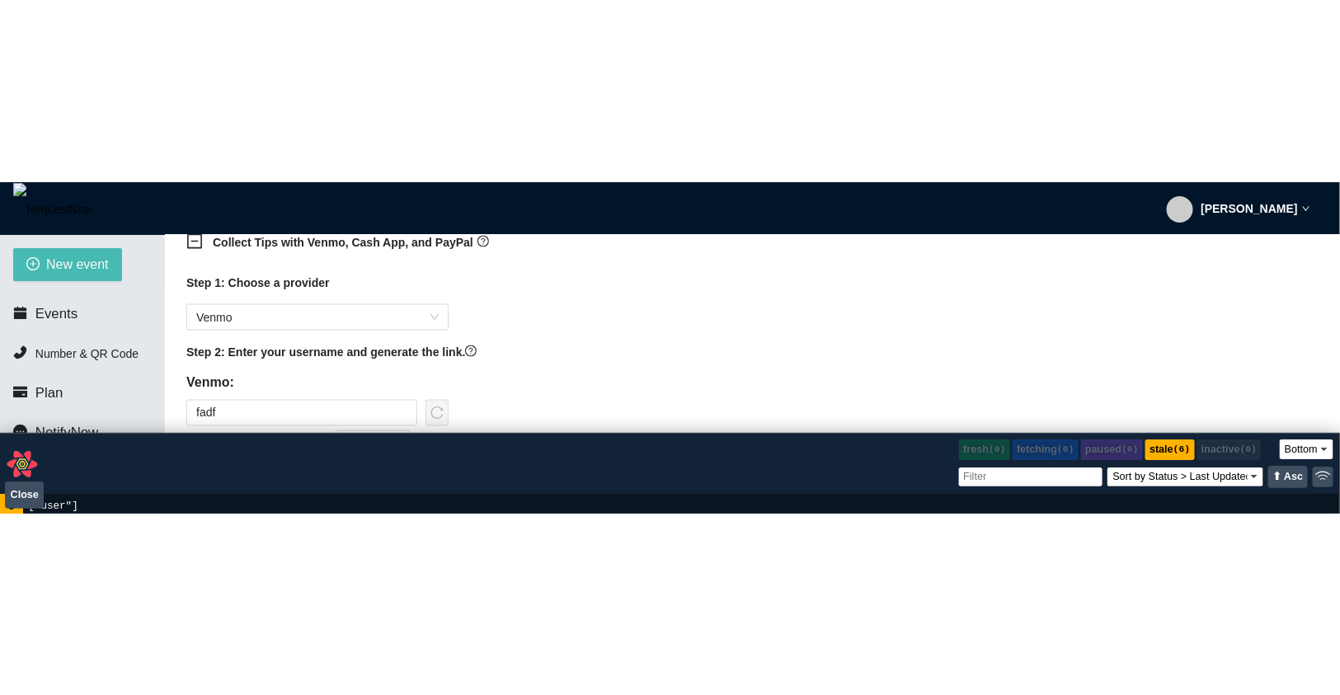
scroll to position [1075, 0]
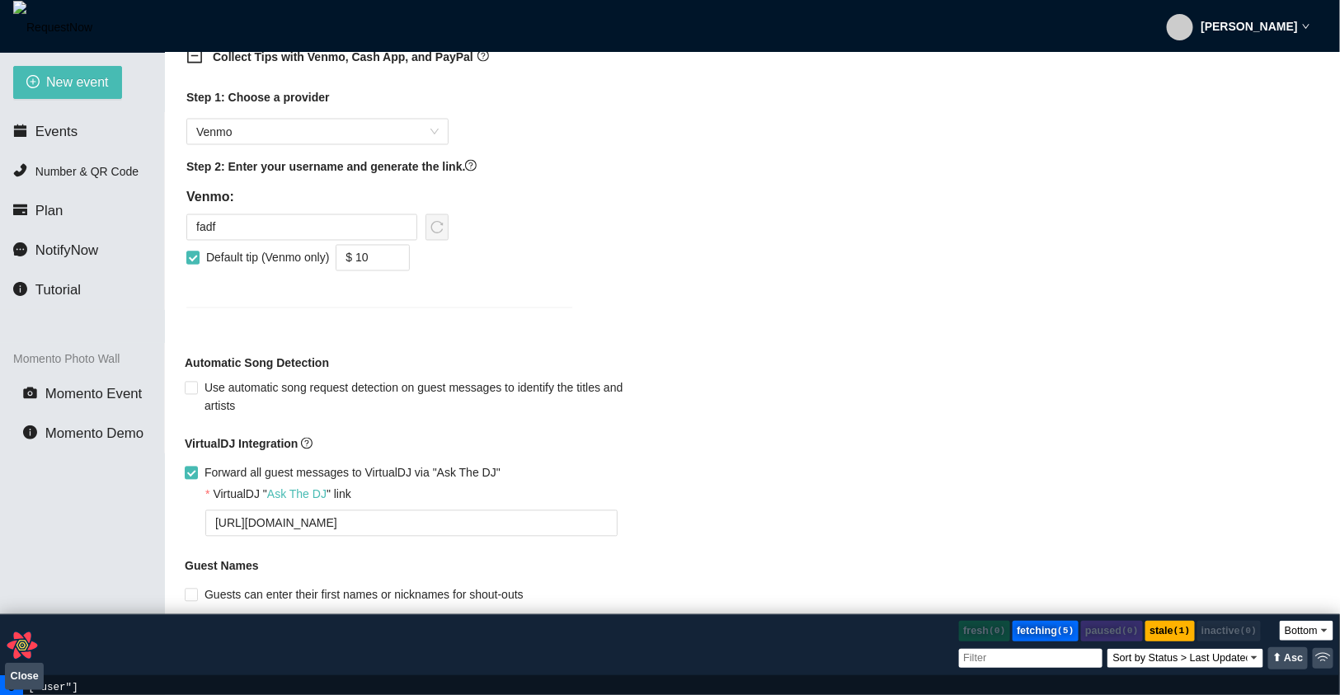
click at [225, 267] on span "Default tip (Venmo only)" at bounding box center [268, 258] width 136 height 18
click at [198, 263] on input "Default tip (Venmo only)" at bounding box center [192, 257] width 12 height 12
checkbox input "false"
click at [290, 241] on input "fadf" at bounding box center [301, 227] width 231 height 26
click at [439, 234] on icon "reload" at bounding box center [436, 227] width 13 height 13
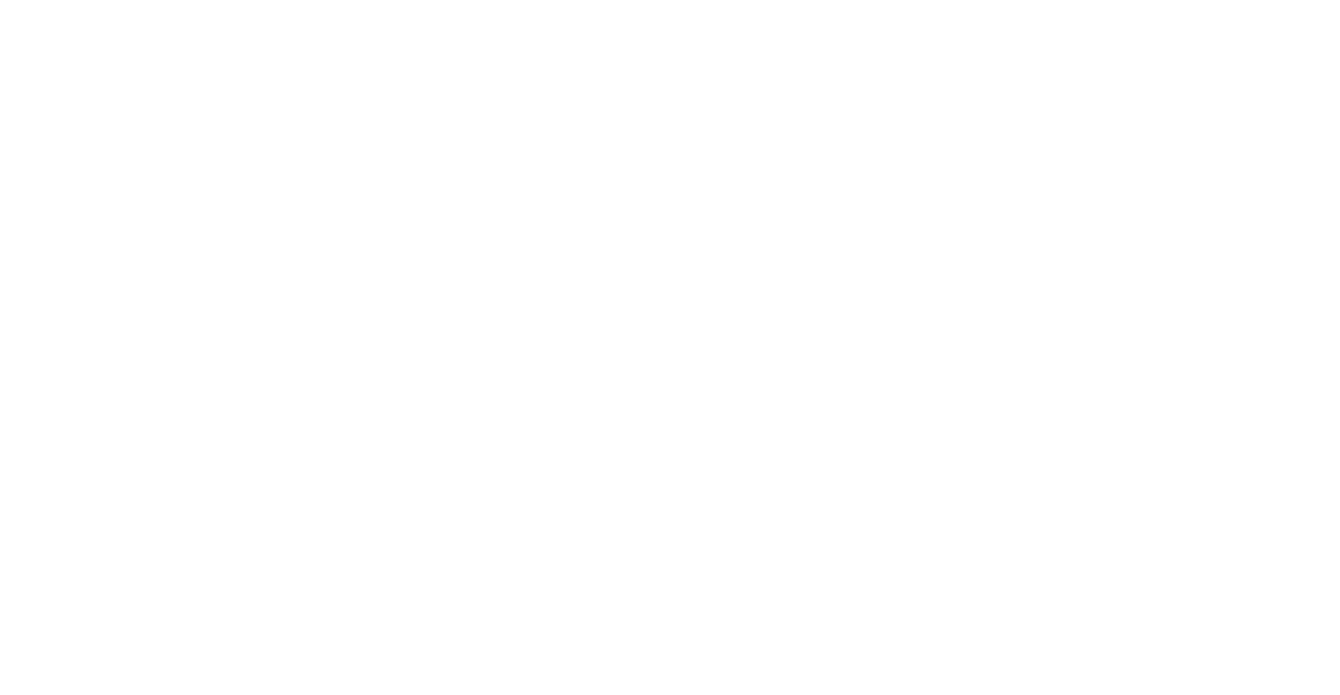
select select "bottom"
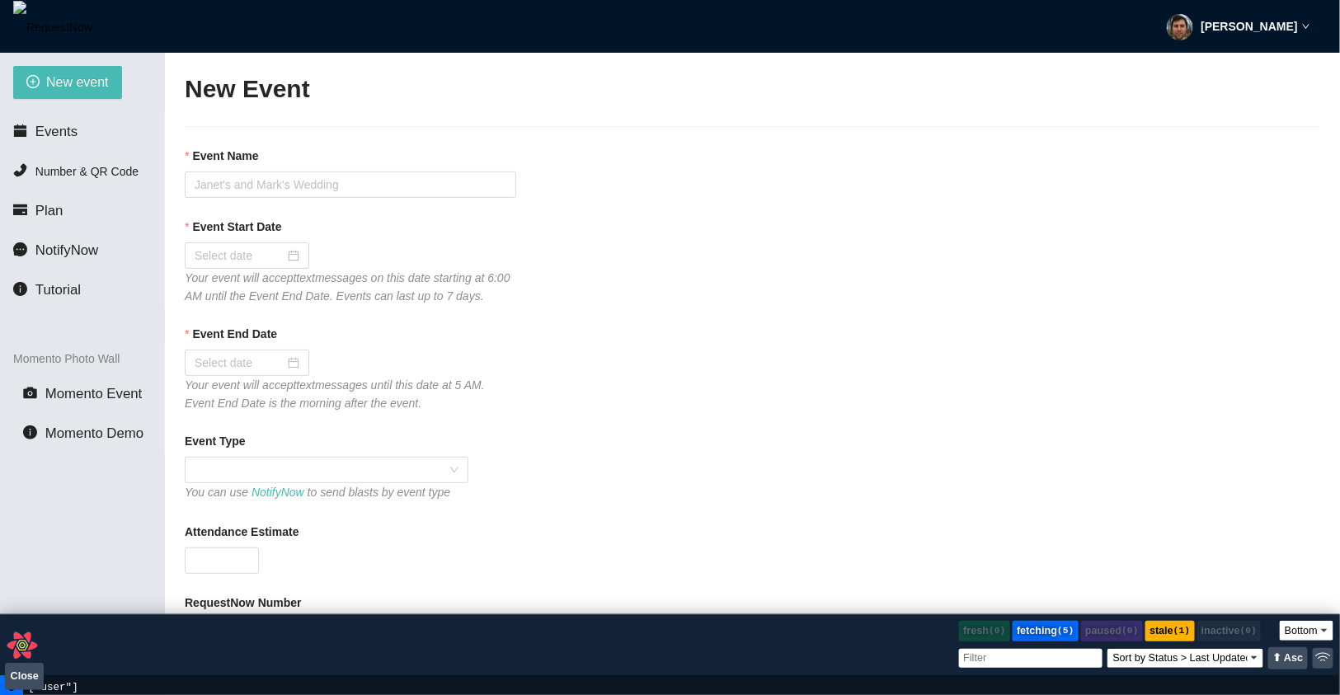
type textarea "[URL][DOMAIN_NAME]"
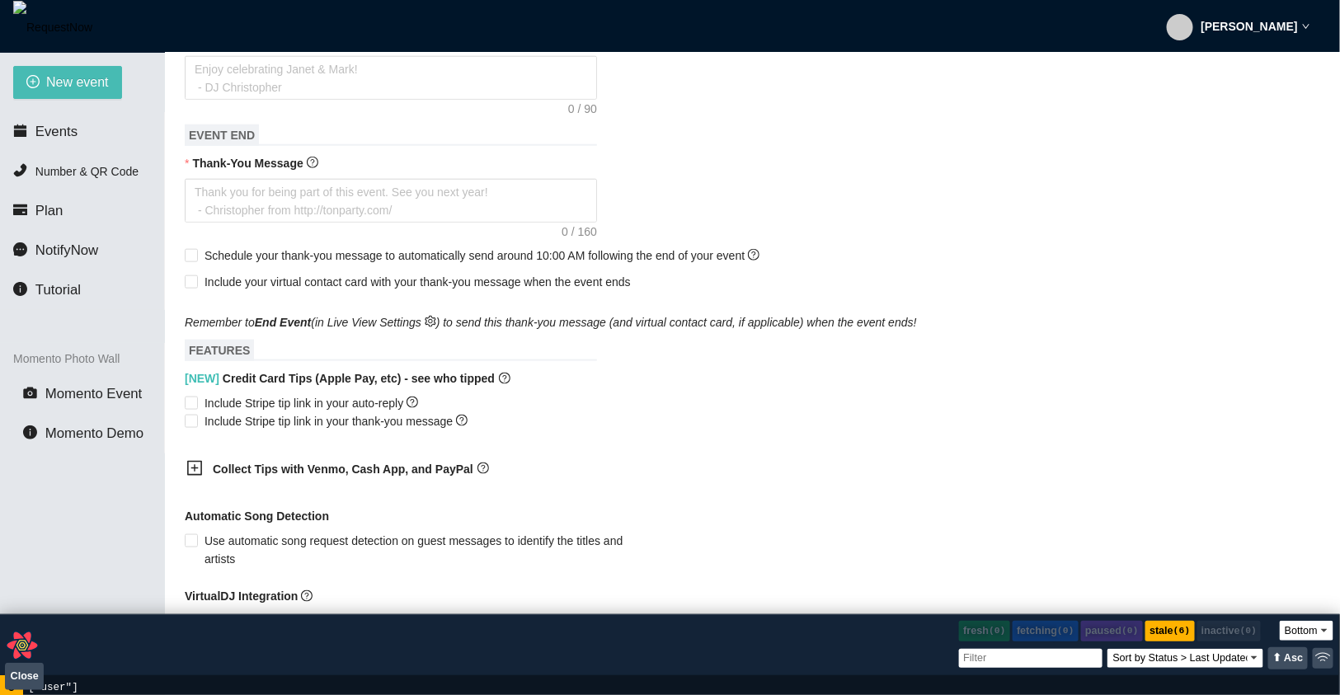
scroll to position [874, 0]
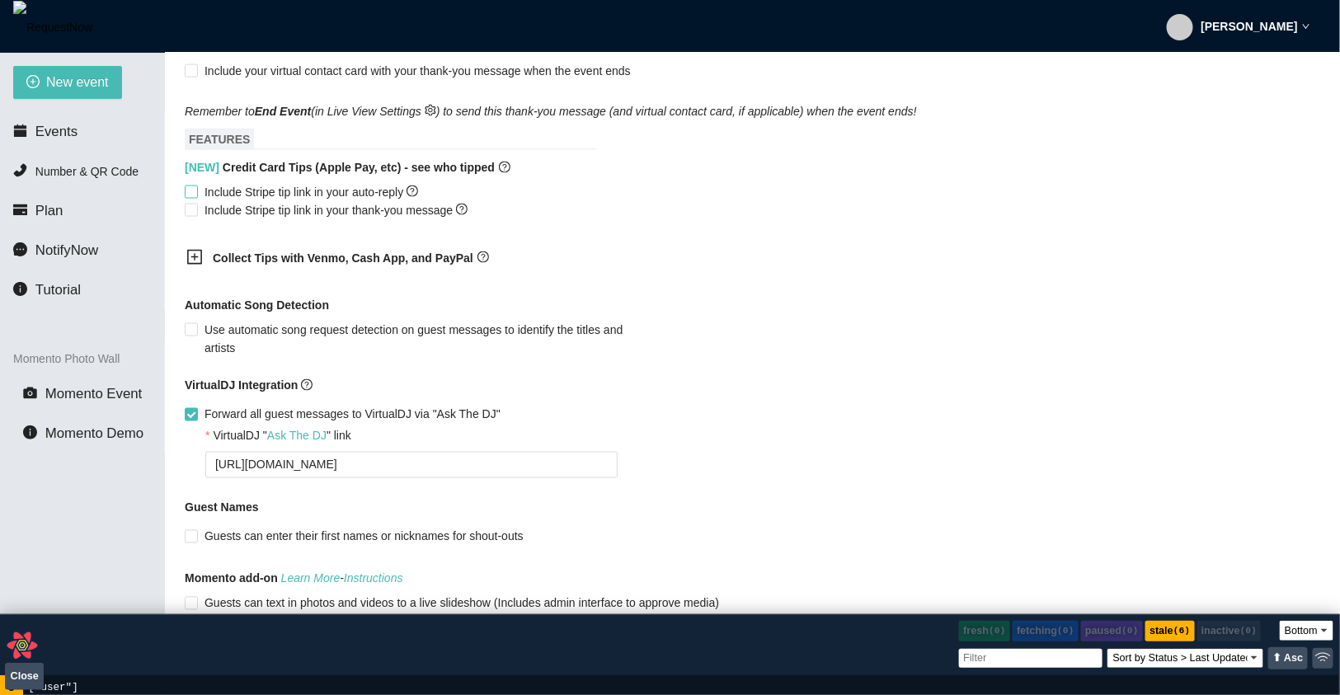
click at [264, 201] on span "Include Stripe tip link in your auto-reply" at bounding box center [311, 192] width 227 height 18
click at [196, 197] on input "Include Stripe tip link in your auto-reply" at bounding box center [191, 192] width 12 height 12
click at [261, 201] on span "Include Stripe tip link in your auto-reply" at bounding box center [311, 192] width 227 height 18
click at [196, 197] on input "Include Stripe tip link in your auto-reply" at bounding box center [191, 192] width 12 height 12
checkbox input "false"
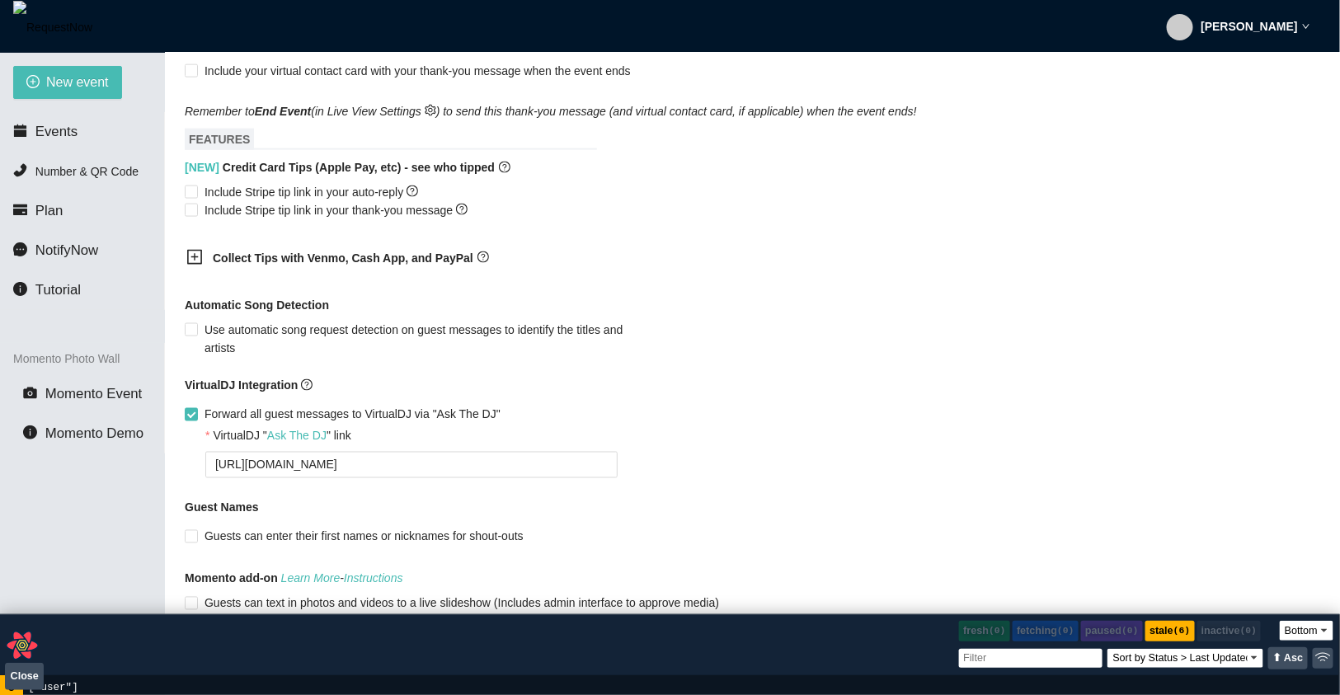
click at [262, 395] on span "VirtualDJ Integration" at bounding box center [249, 386] width 128 height 18
click at [253, 424] on span "Forward all guest messages to VirtualDJ via "Ask The DJ"" at bounding box center [352, 415] width 309 height 18
click at [196, 420] on input "Forward all guest messages to VirtualDJ via "Ask The DJ"" at bounding box center [191, 414] width 12 height 12
checkbox input "false"
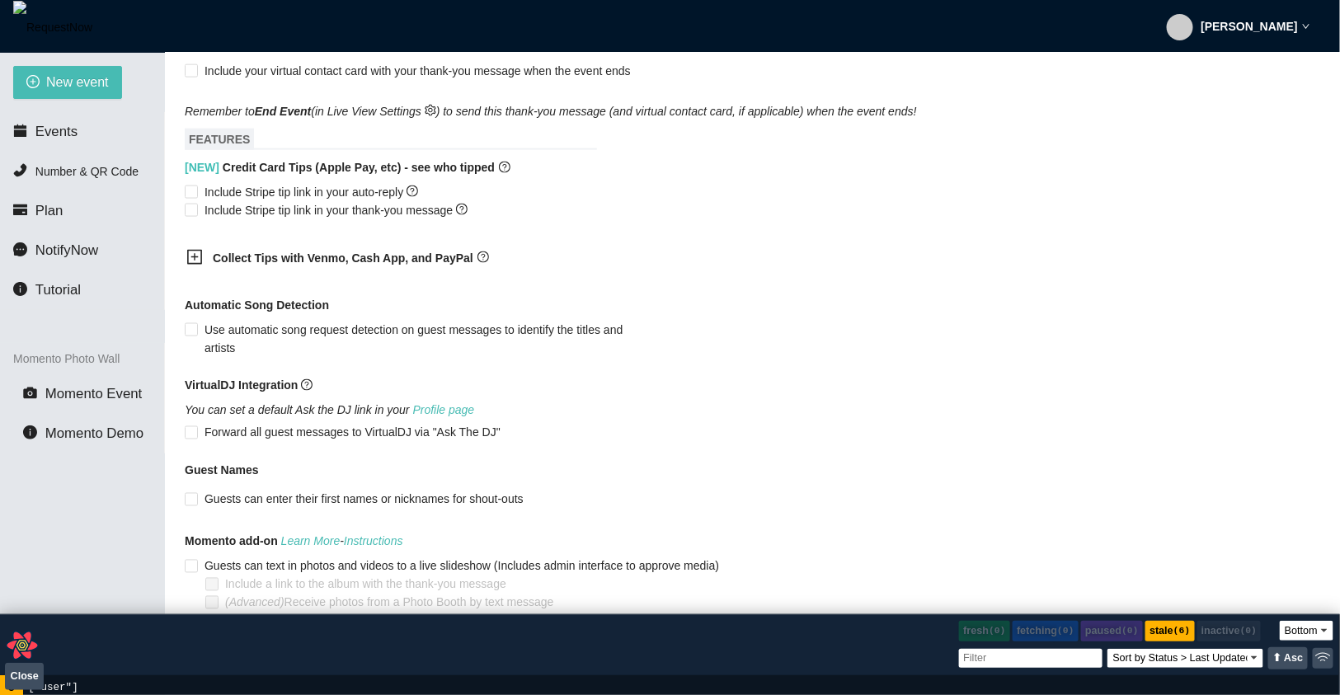
click at [240, 265] on b "Collect Tips with Venmo, Cash App, and PayPal" at bounding box center [343, 257] width 261 height 13
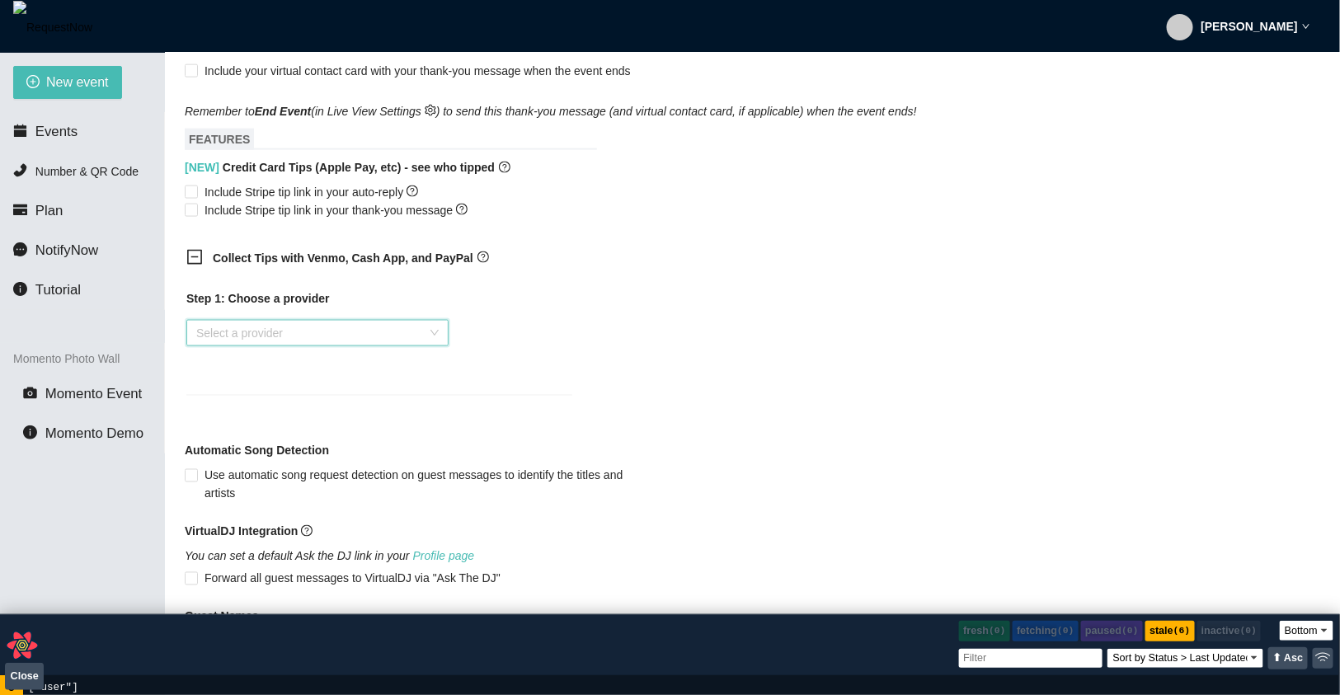
click at [264, 345] on input "search" at bounding box center [311, 333] width 231 height 25
click at [270, 410] on div "Venmo" at bounding box center [316, 410] width 242 height 18
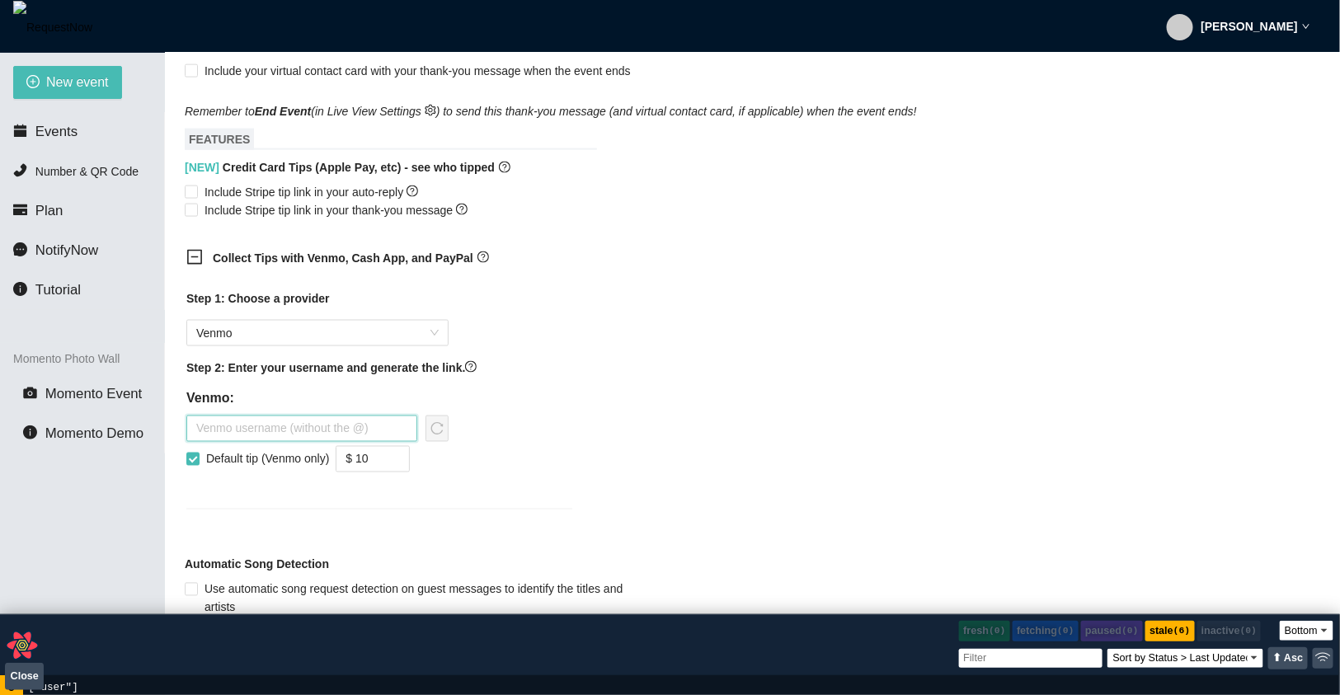
click at [326, 442] on input "text" at bounding box center [301, 429] width 231 height 26
click at [438, 435] on icon "reload" at bounding box center [436, 428] width 13 height 13
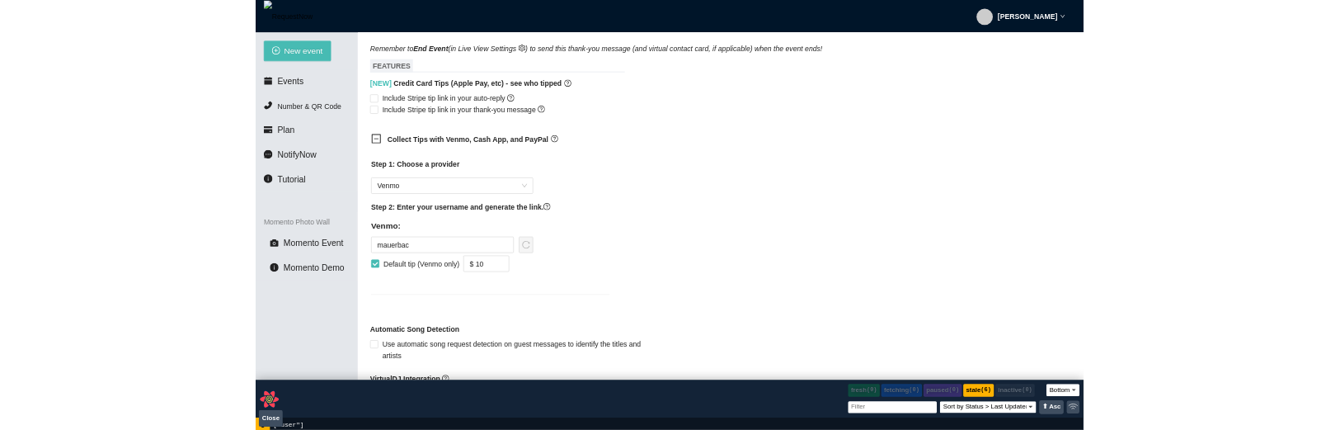
scroll to position [905, 0]
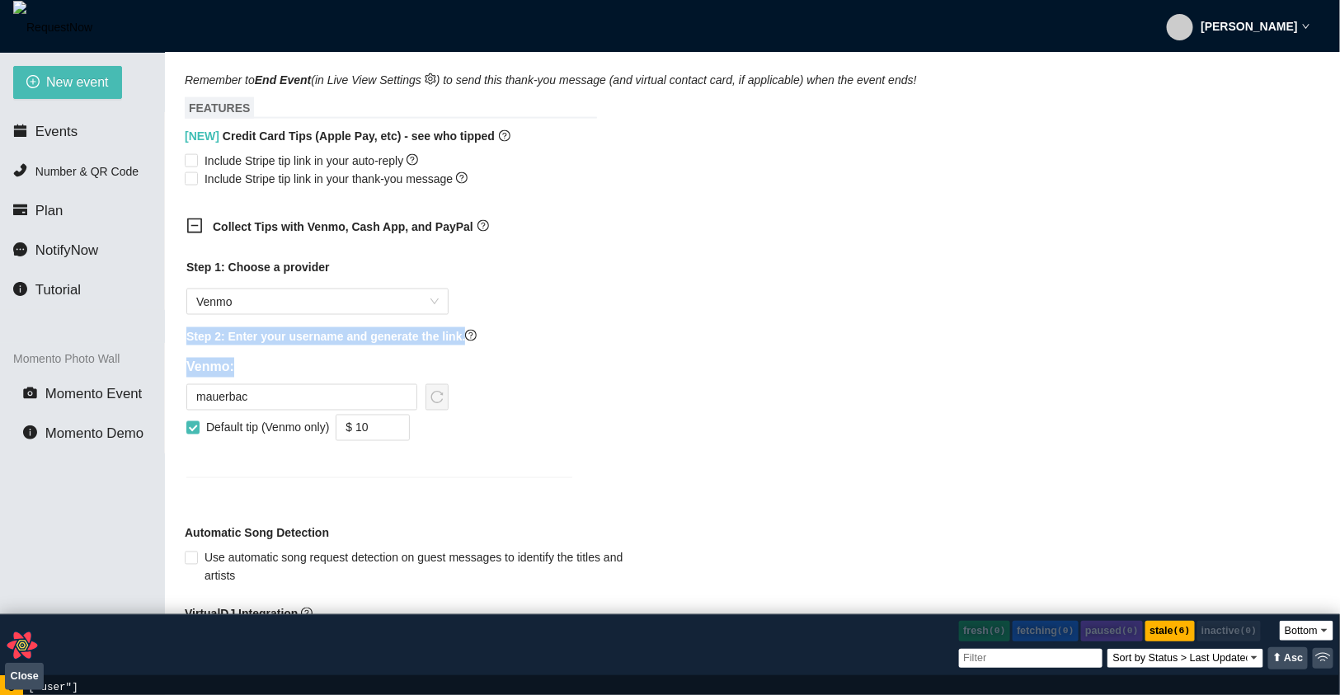
drag, startPoint x: 248, startPoint y: 388, endPoint x: 186, endPoint y: 355, distance: 70.8
click at [186, 355] on div "Step 1: Choose a provider Venmo Step 2: Enter your username and generate the li…" at bounding box center [379, 358] width 386 height 200
copy div "Step 2: Enter your username and generate the link. Venmo:"
click at [388, 411] on input "mauerbac" at bounding box center [301, 397] width 231 height 26
click at [437, 404] on icon "reload" at bounding box center [436, 397] width 13 height 13
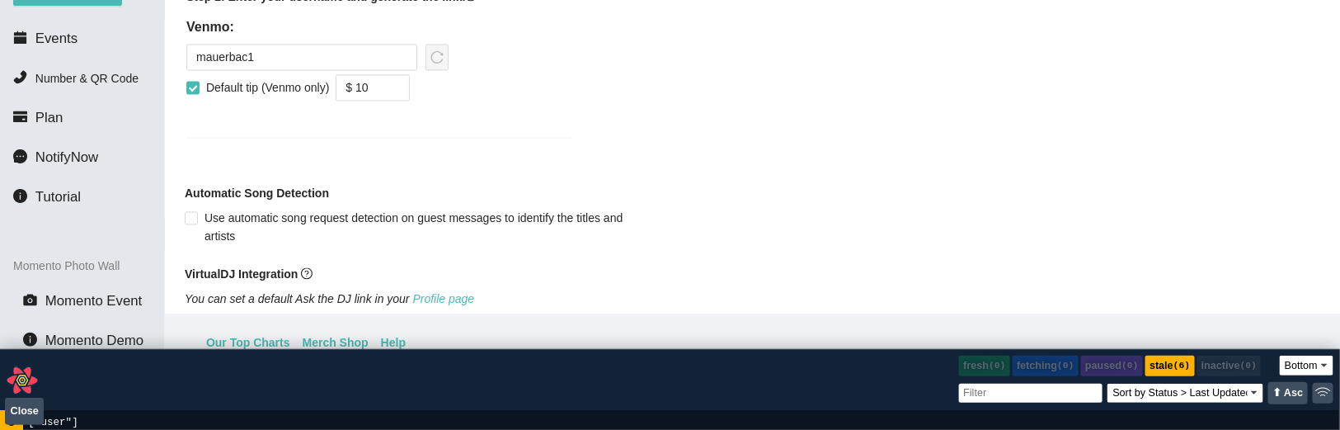
scroll to position [1144, 0]
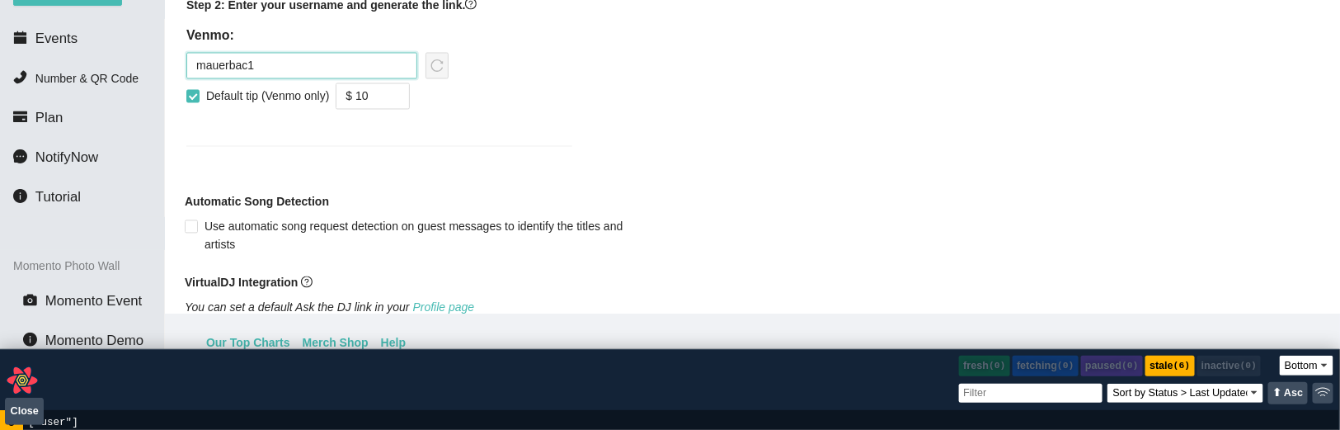
click at [286, 79] on input "mauerbac1" at bounding box center [301, 66] width 231 height 26
click at [439, 73] on icon "reload" at bounding box center [436, 65] width 13 height 13
click at [342, 79] on input "mauerbac1ddddddddd" at bounding box center [301, 66] width 231 height 26
click at [439, 73] on icon "reload" at bounding box center [436, 65] width 13 height 13
click at [340, 79] on input "mauerbac1dddddddddfadfs" at bounding box center [301, 66] width 231 height 26
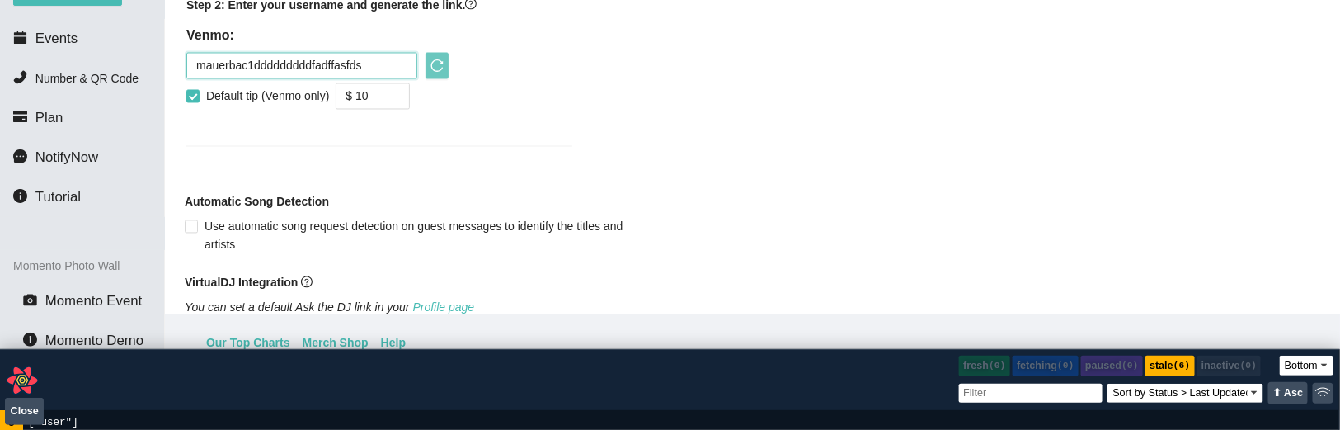
type input "mauerbac1dddddddddfadffasfds"
click at [425, 79] on div "mauerbac1dddddddddfadffasfds" at bounding box center [317, 66] width 262 height 26
click at [438, 73] on icon "reload" at bounding box center [436, 65] width 13 height 13
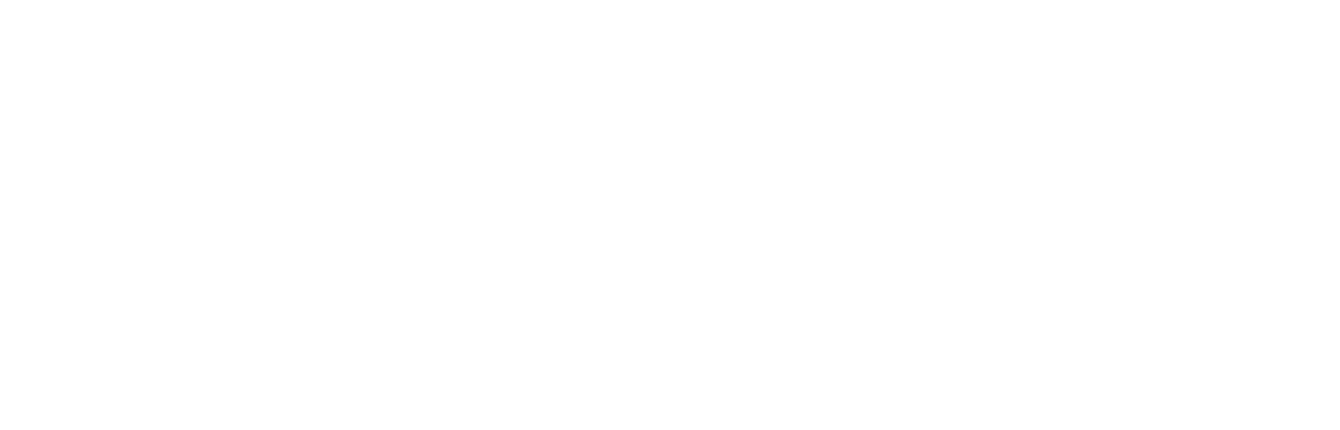
select select "bottom"
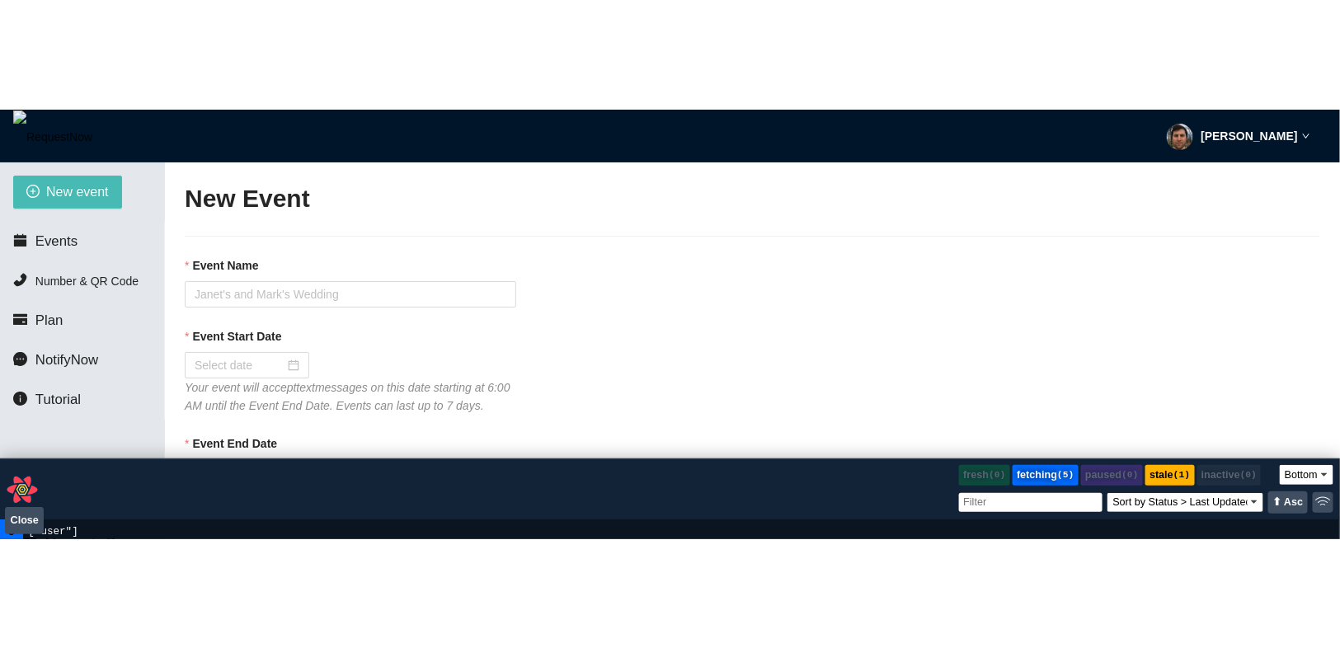
scroll to position [93, 0]
